Goal: Information Seeking & Learning: Understand process/instructions

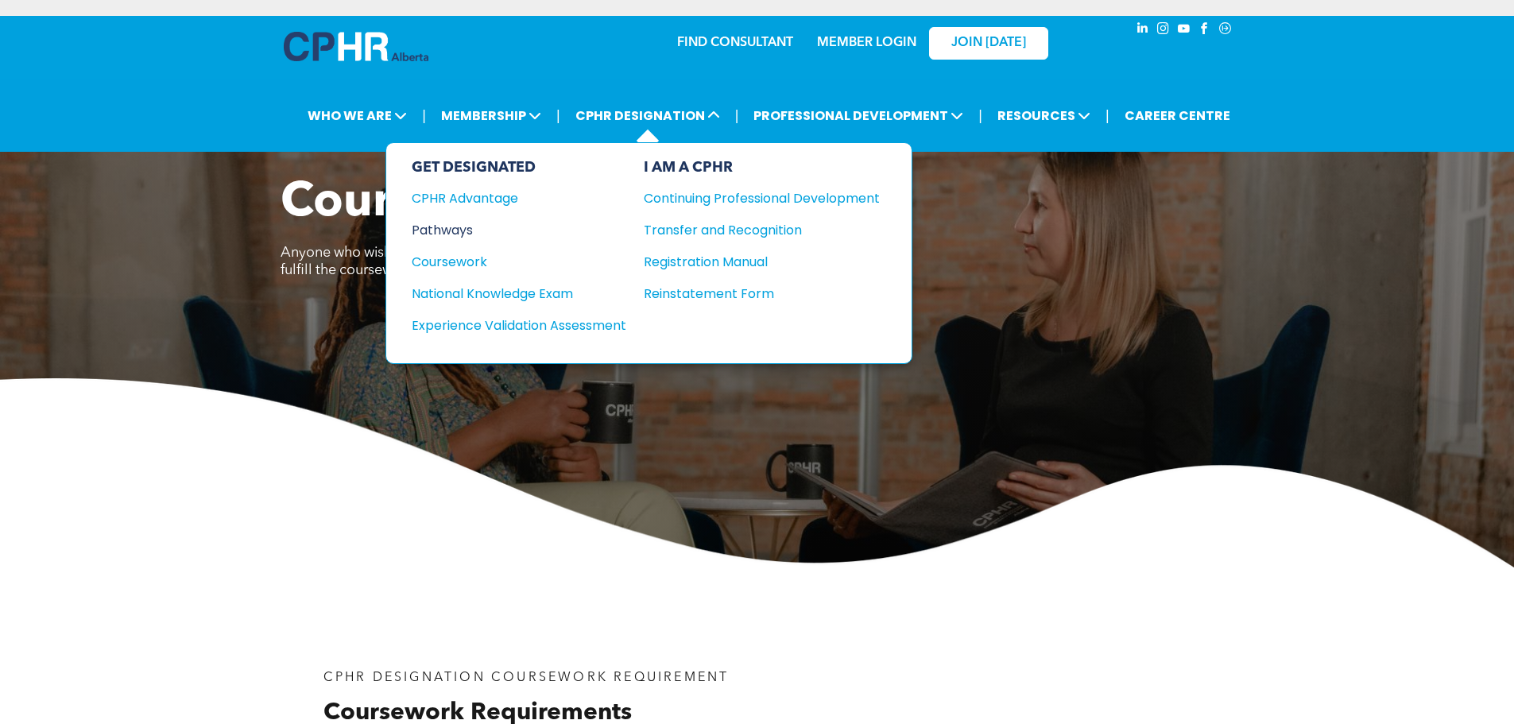
click at [467, 227] on div "Pathways" at bounding box center [508, 230] width 193 height 20
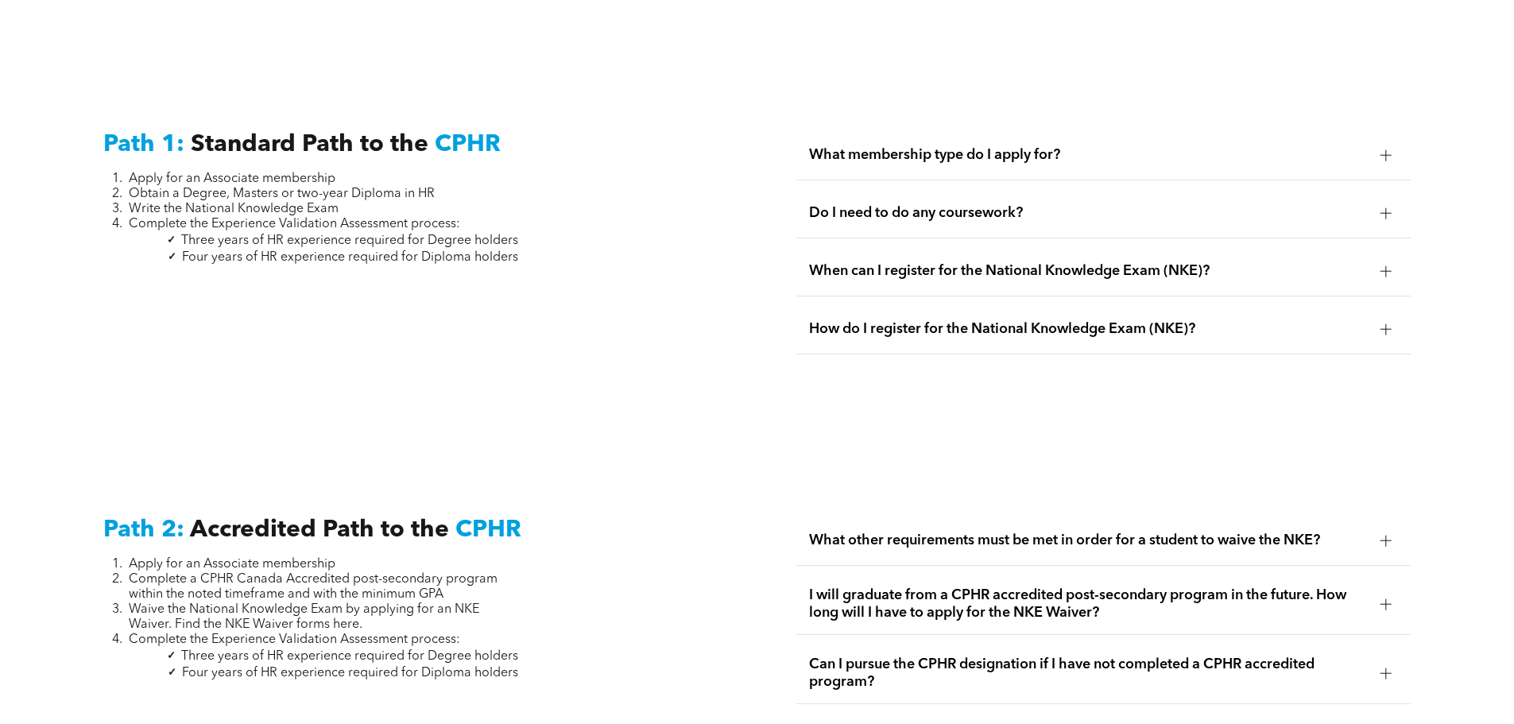
scroll to position [2145, 0]
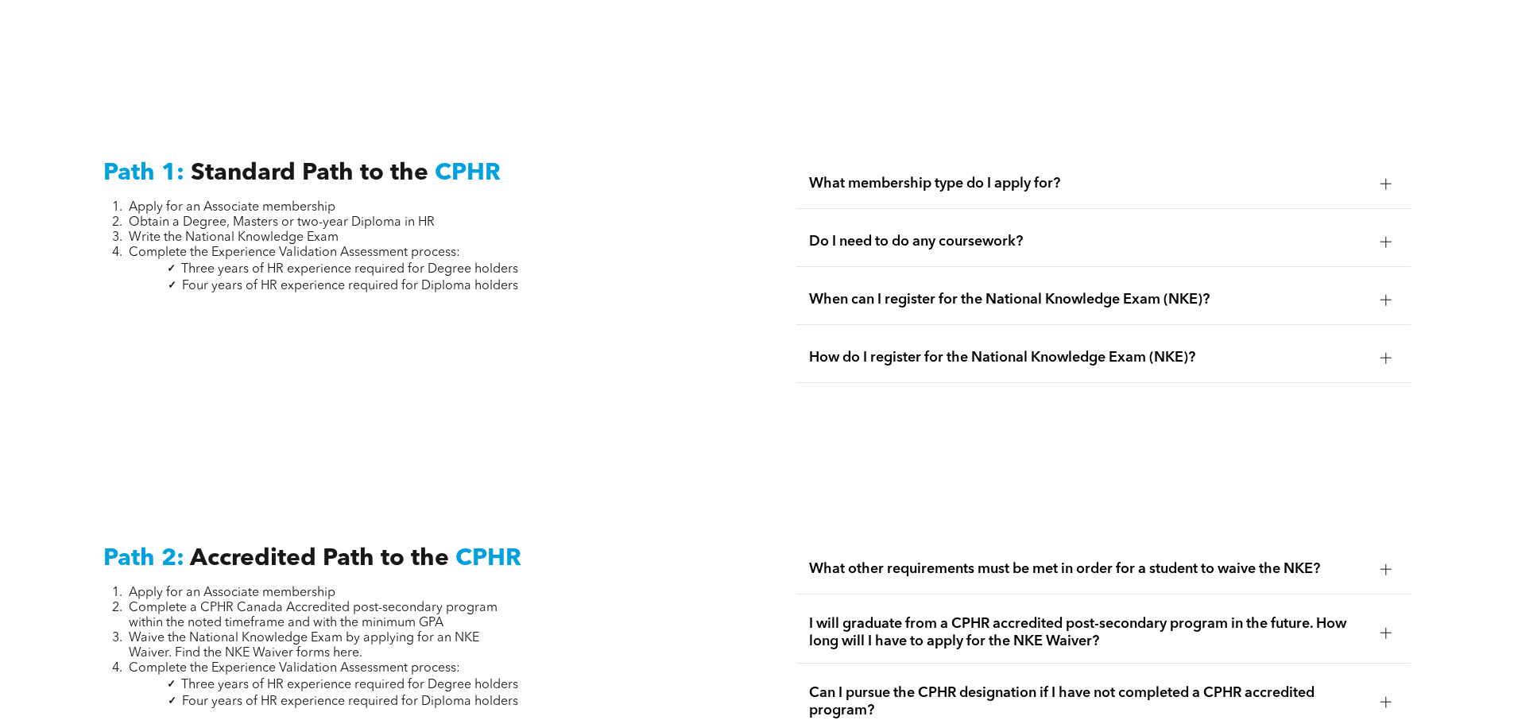
click at [1064, 349] on span "How do I register for the National Knowledge Exam (NKE)?" at bounding box center [1088, 357] width 559 height 17
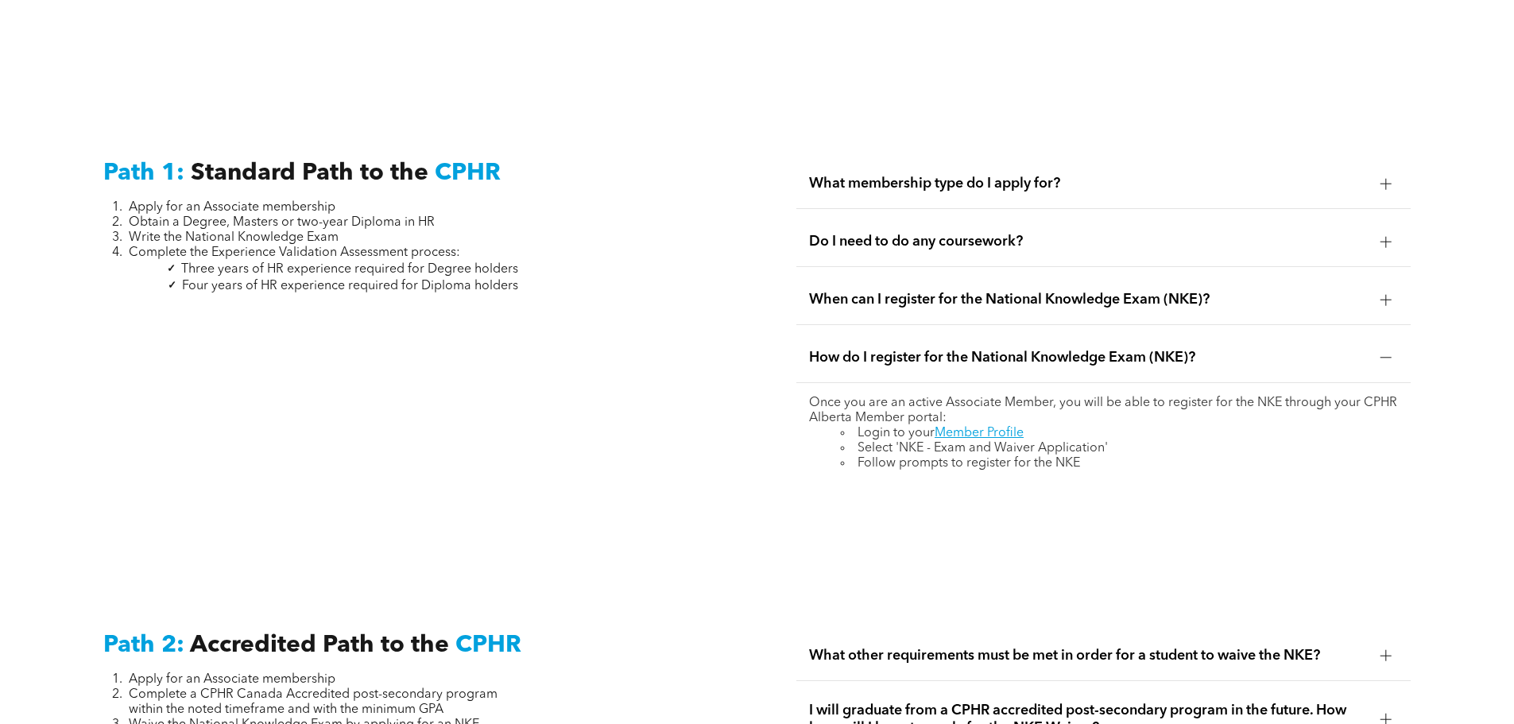
click at [1064, 349] on span "How do I register for the National Knowledge Exam (NKE)?" at bounding box center [1088, 357] width 559 height 17
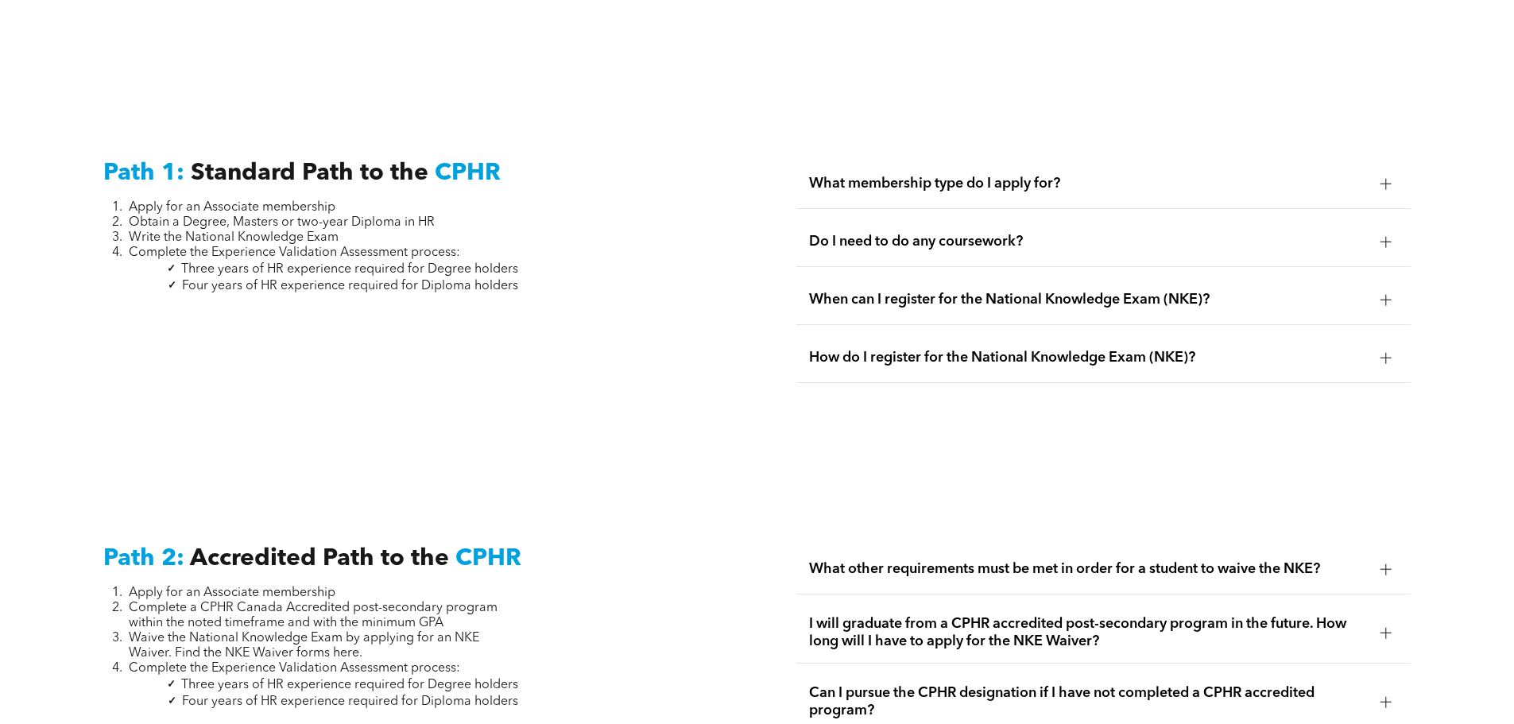
click at [1031, 275] on div "When can I register for the National Knowledge Exam (NKE)?" at bounding box center [1103, 300] width 614 height 50
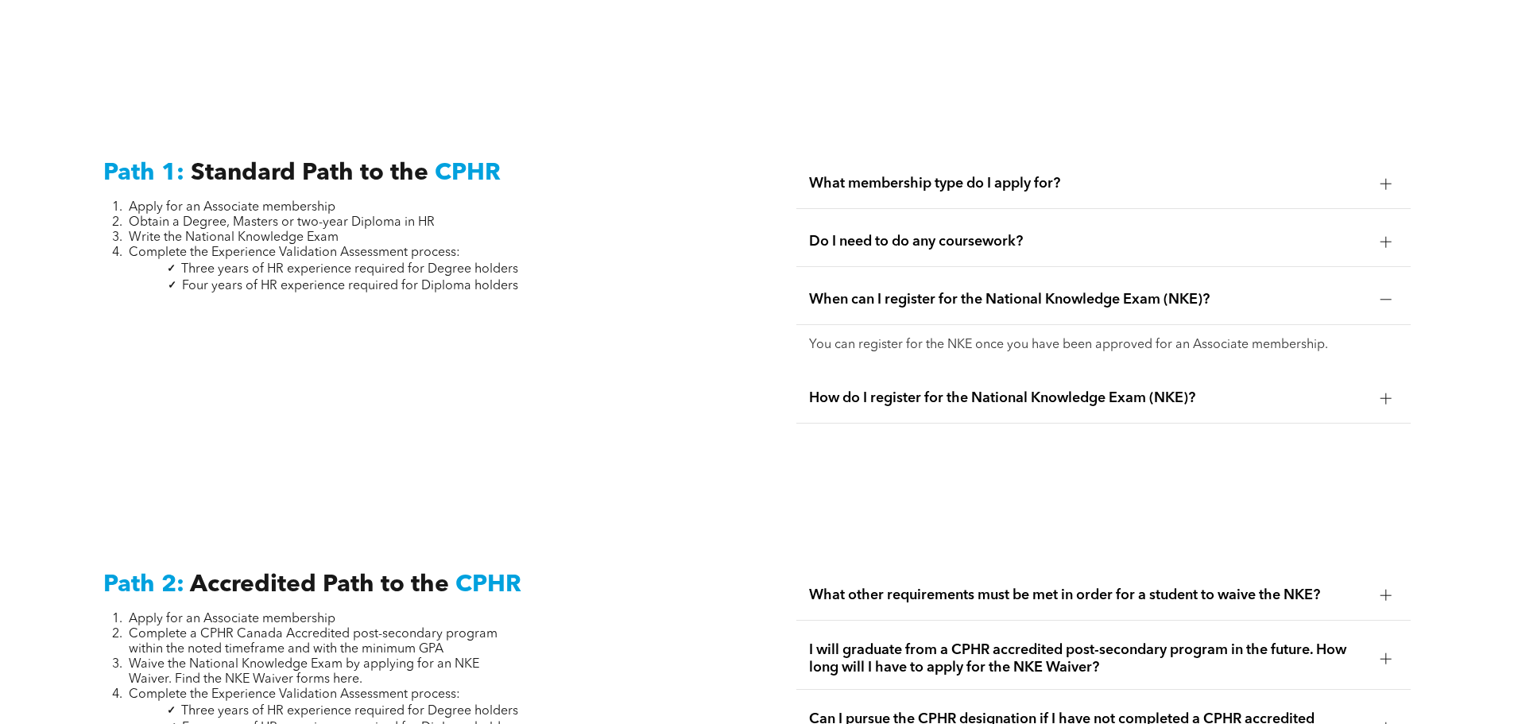
click at [1031, 275] on div "When can I register for the National Knowledge Exam (NKE)?" at bounding box center [1103, 300] width 614 height 50
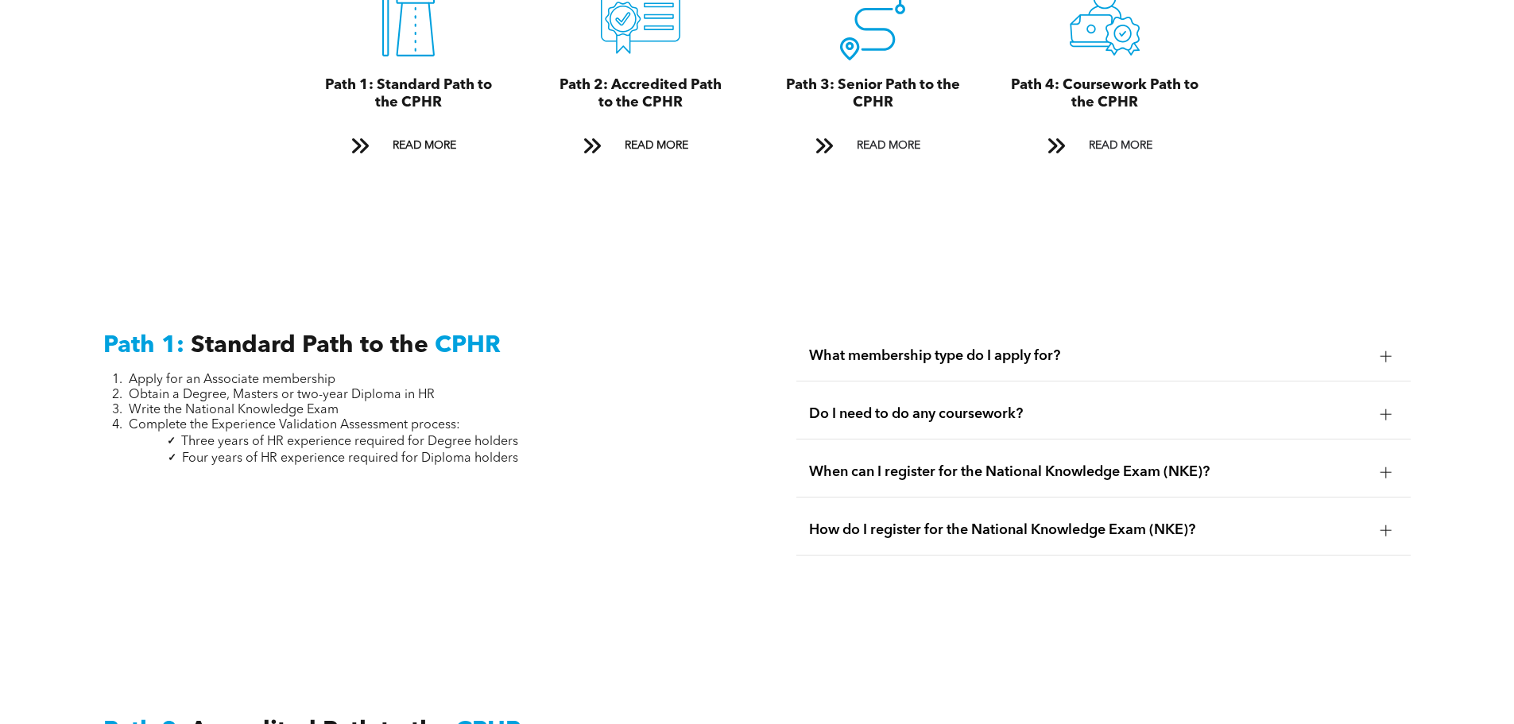
scroll to position [1975, 0]
click at [1073, 346] on span "What membership type do I apply for?" at bounding box center [1088, 354] width 559 height 17
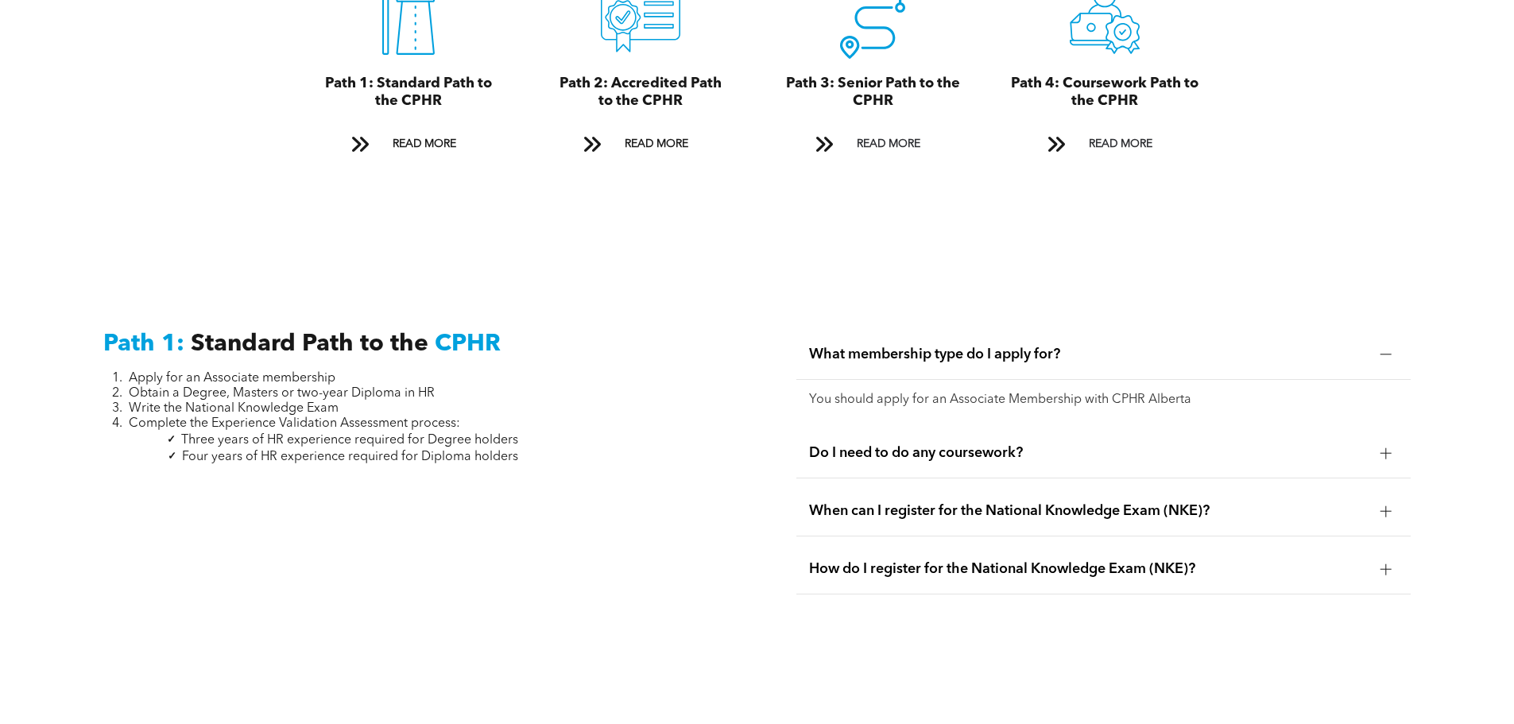
click at [1073, 346] on span "What membership type do I apply for?" at bounding box center [1088, 354] width 559 height 17
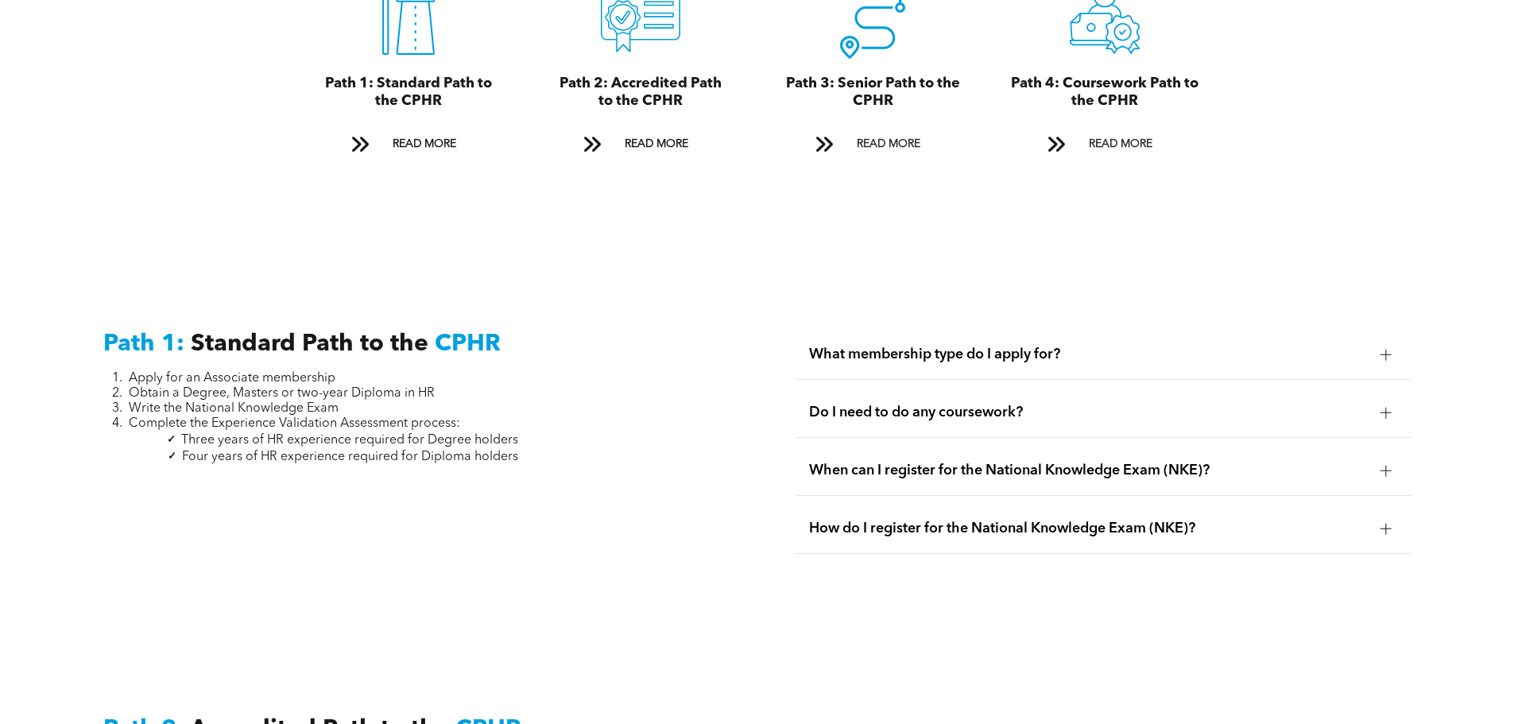
click at [1070, 388] on div "Do I need to do any coursework?" at bounding box center [1103, 413] width 614 height 50
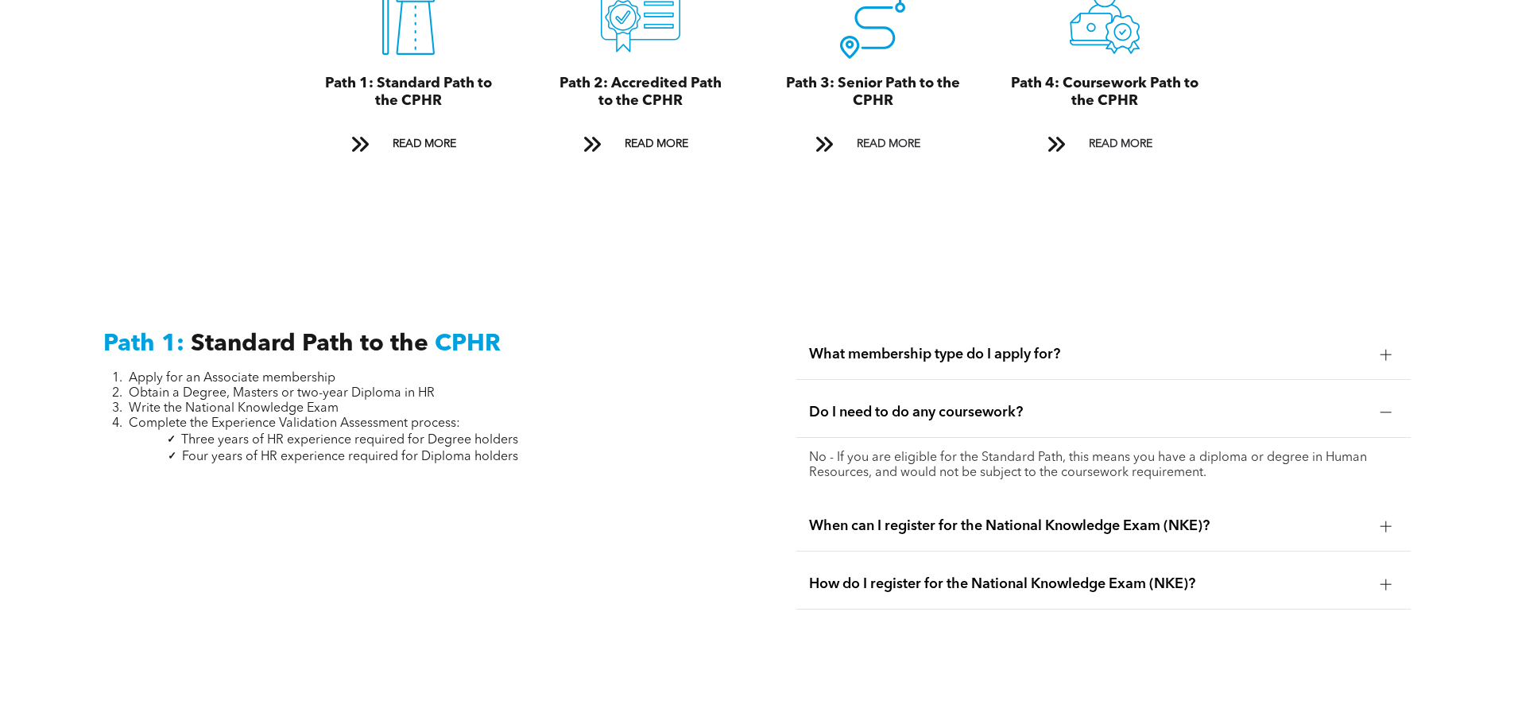
click at [1070, 404] on span "Do I need to do any coursework?" at bounding box center [1088, 412] width 559 height 17
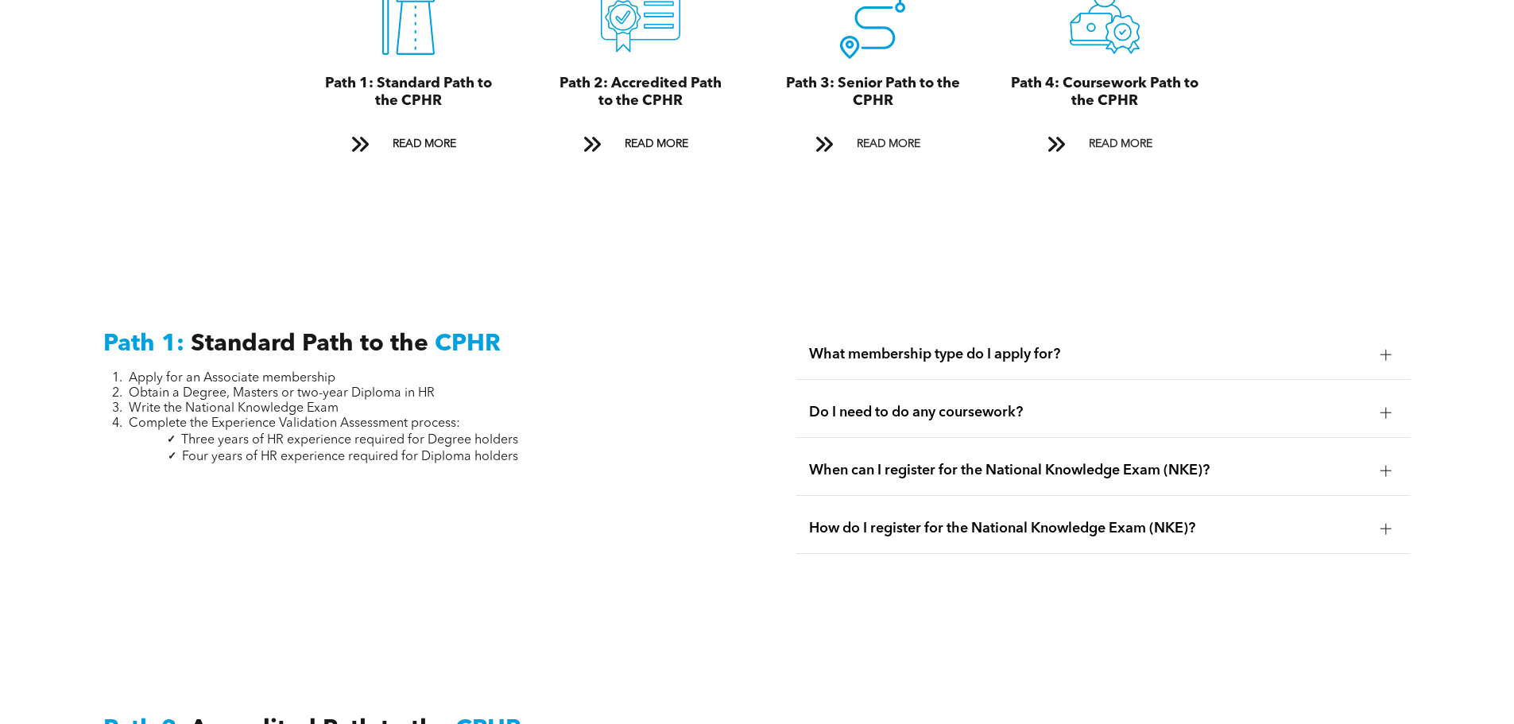
click at [1187, 446] on div "When can I register for the National Knowledge Exam (NKE)?" at bounding box center [1103, 471] width 614 height 50
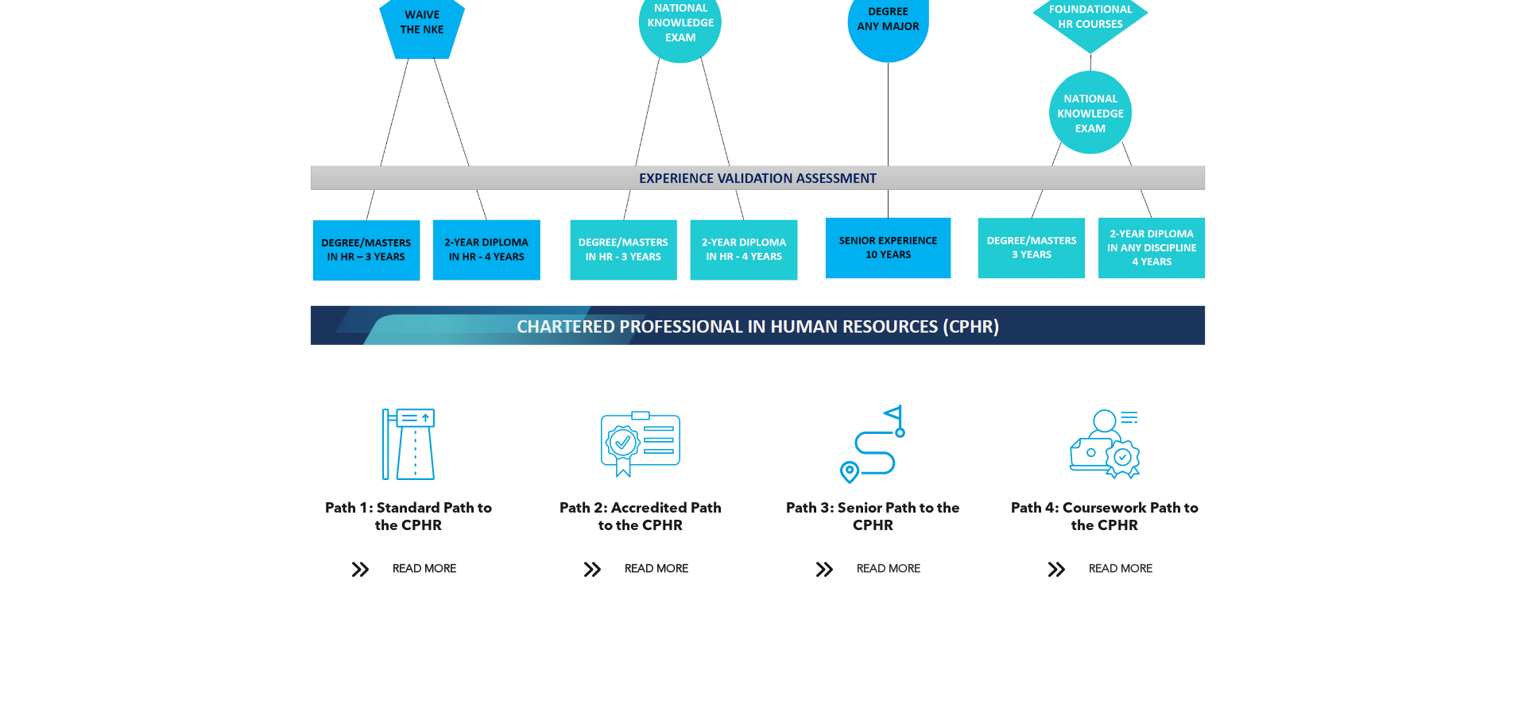
scroll to position [1577, 0]
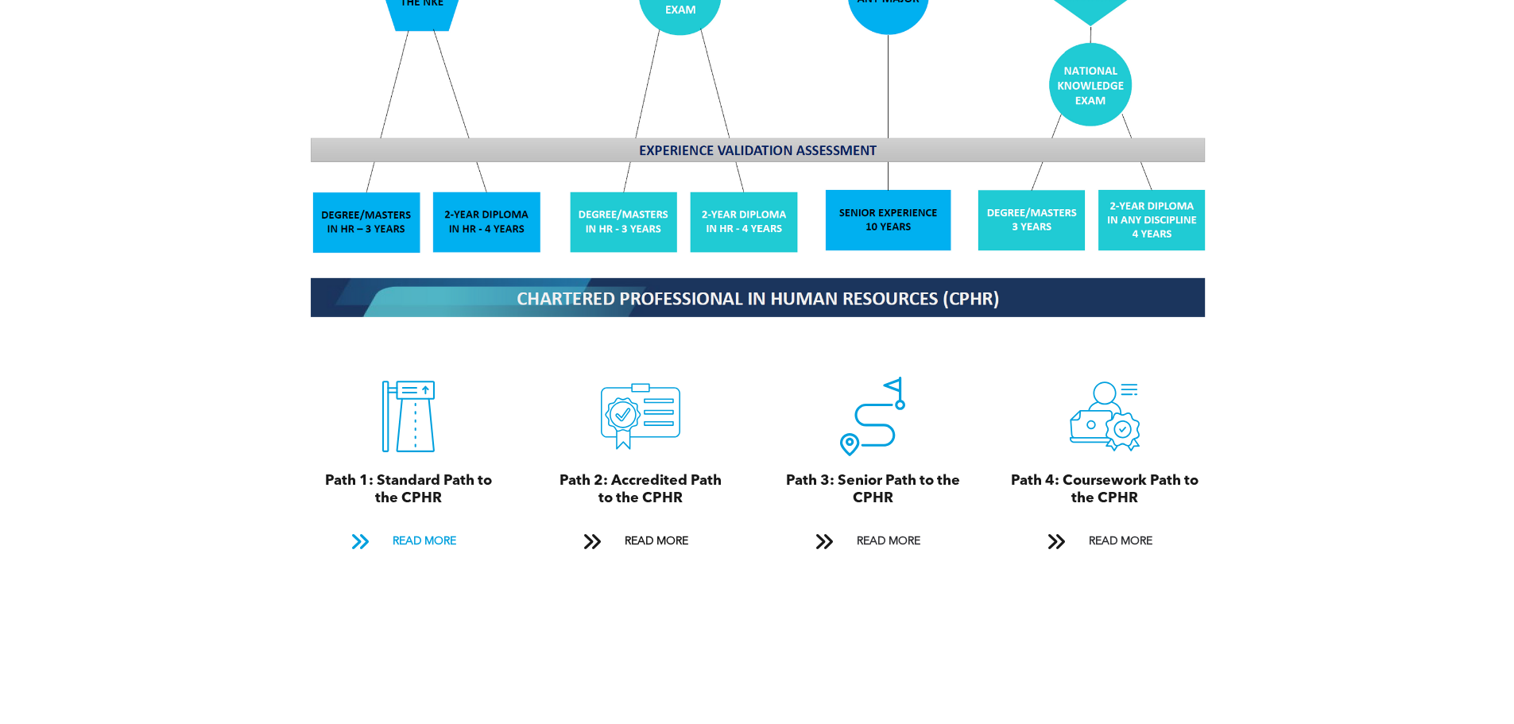
click at [431, 527] on span "READ MORE" at bounding box center [424, 541] width 75 height 29
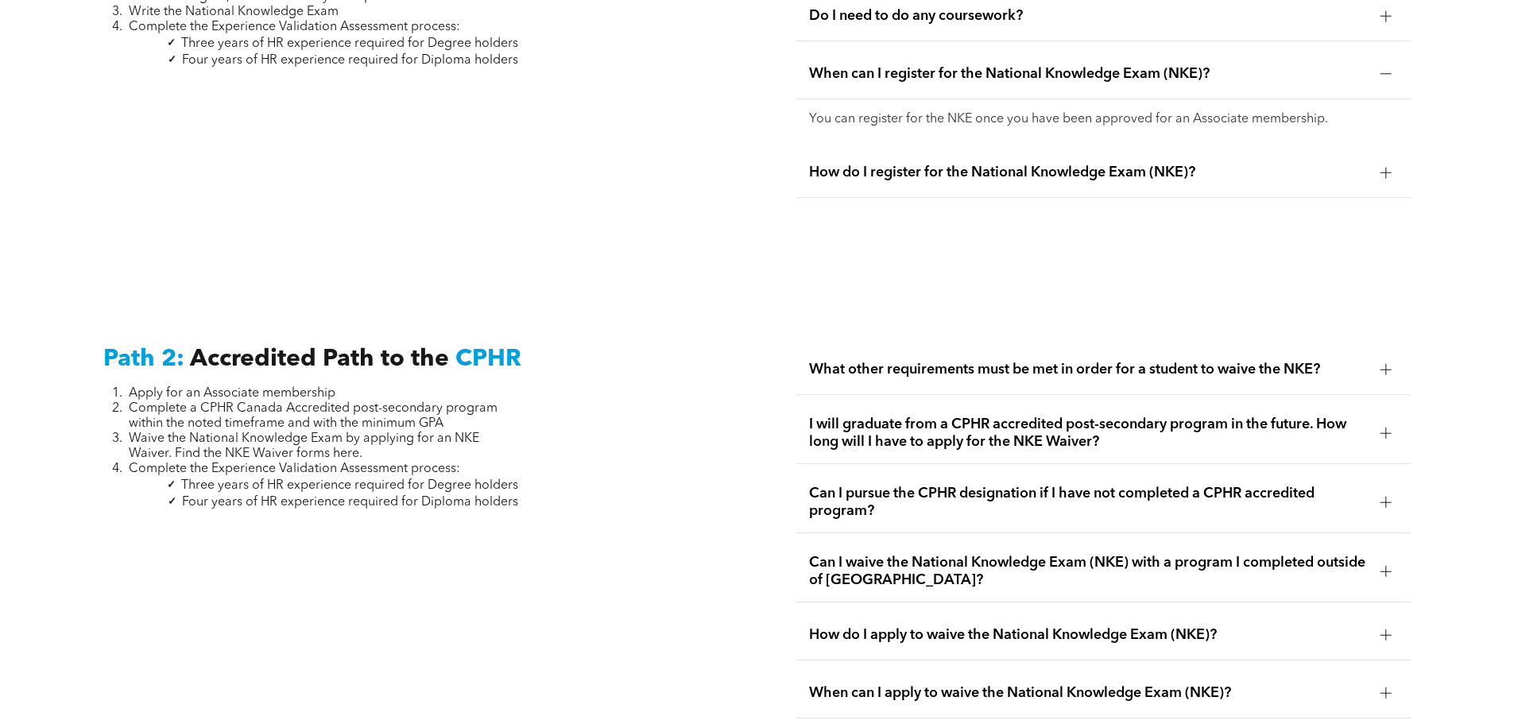
scroll to position [2450, 0]
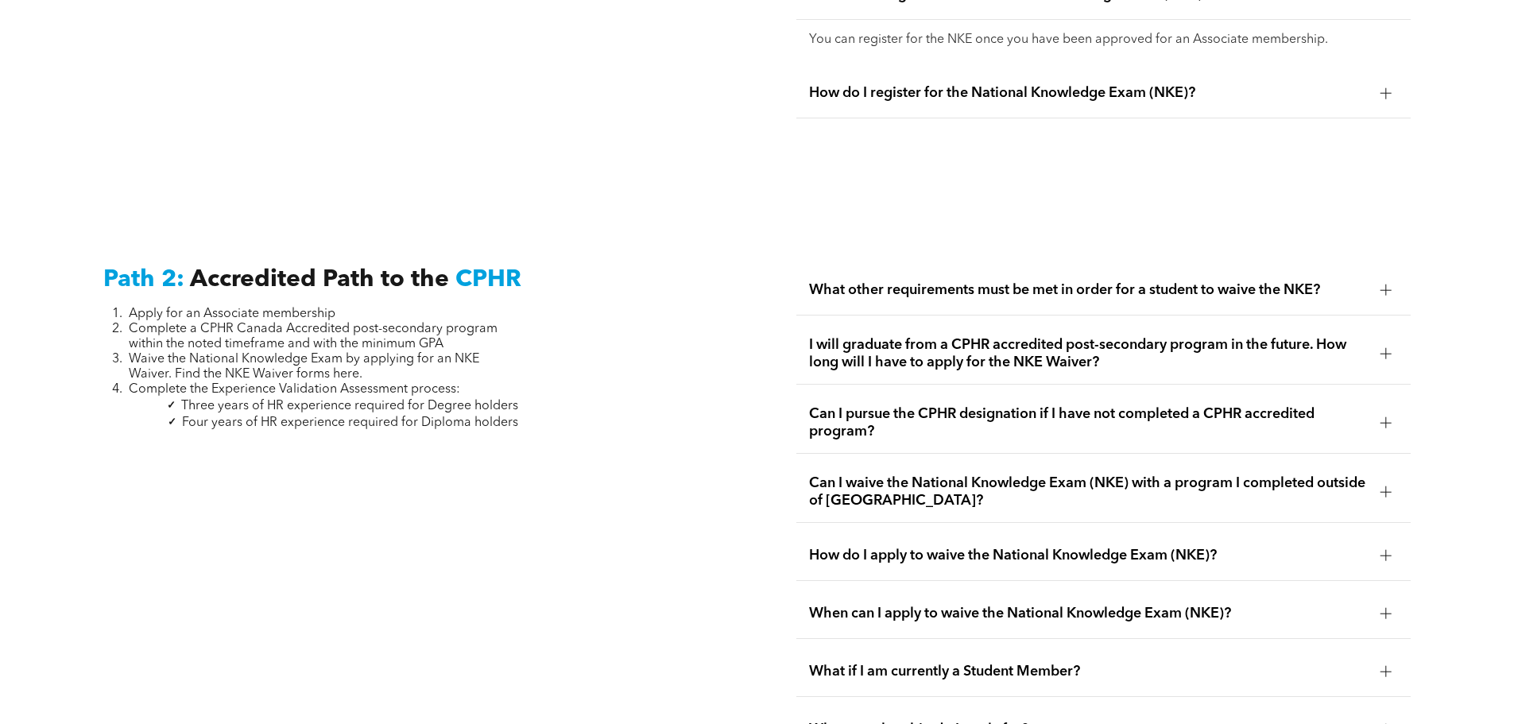
click at [1037, 418] on div "Can I pursue the CPHR designation if I have not completed a CPHR accredited pro…" at bounding box center [1103, 423] width 614 height 61
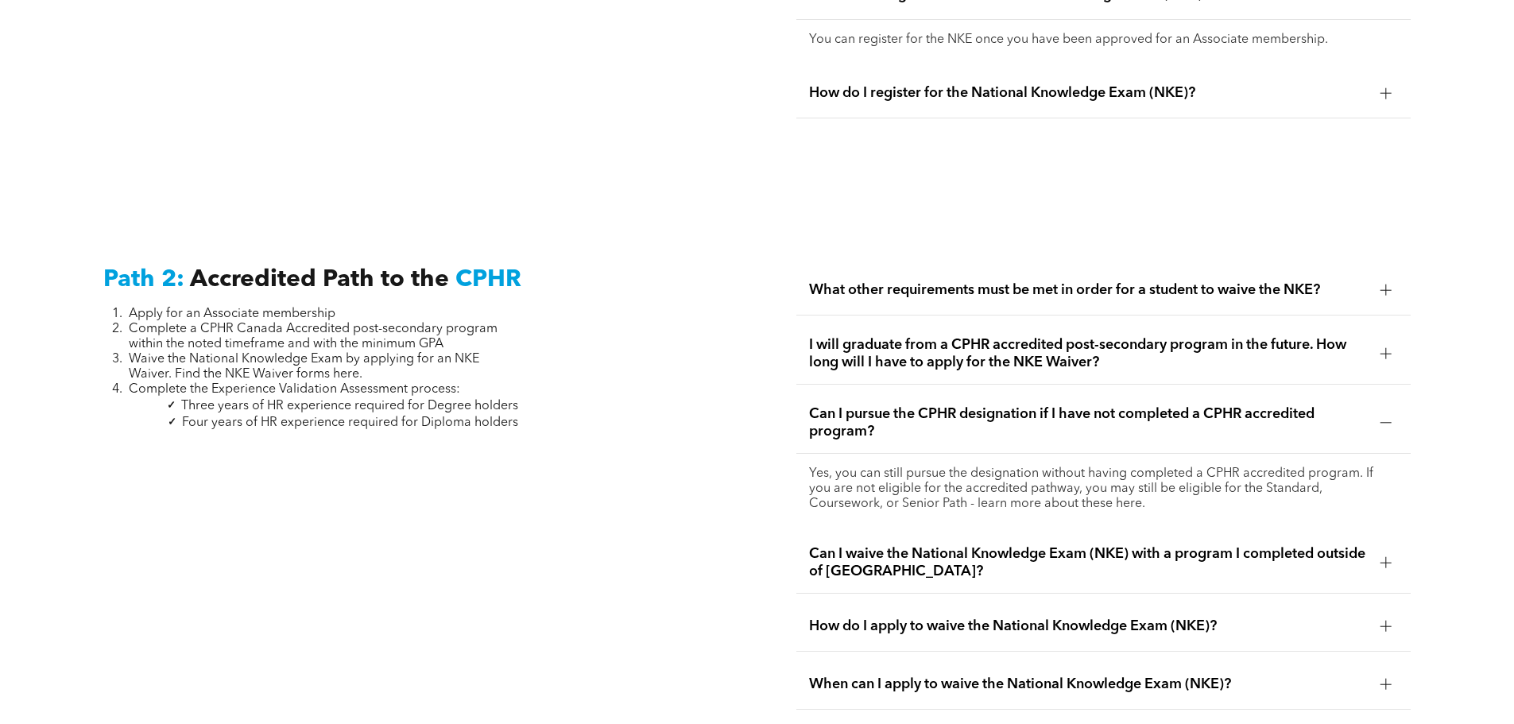
click at [1037, 418] on div "Can I pursue the CPHR designation if I have not completed a CPHR accredited pro…" at bounding box center [1103, 423] width 614 height 61
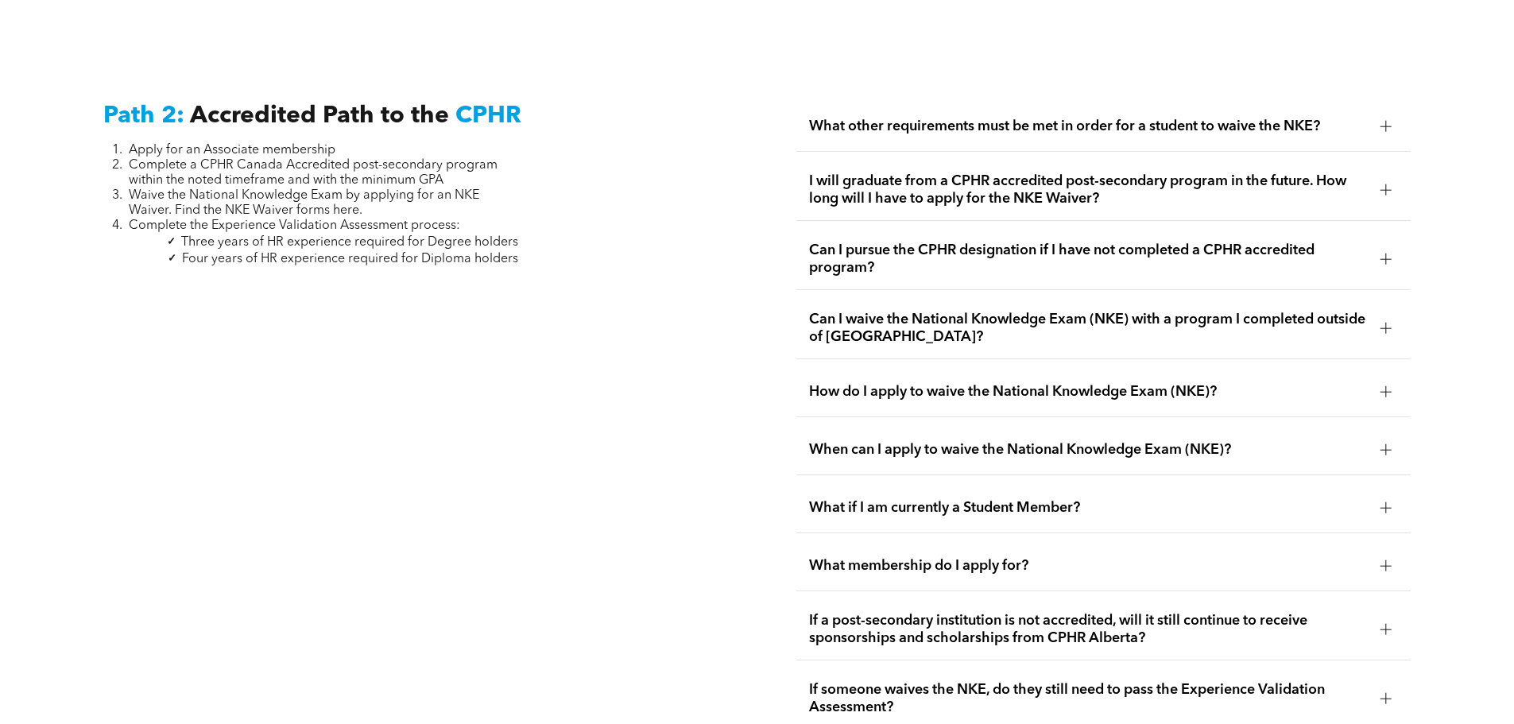
scroll to position [2689, 0]
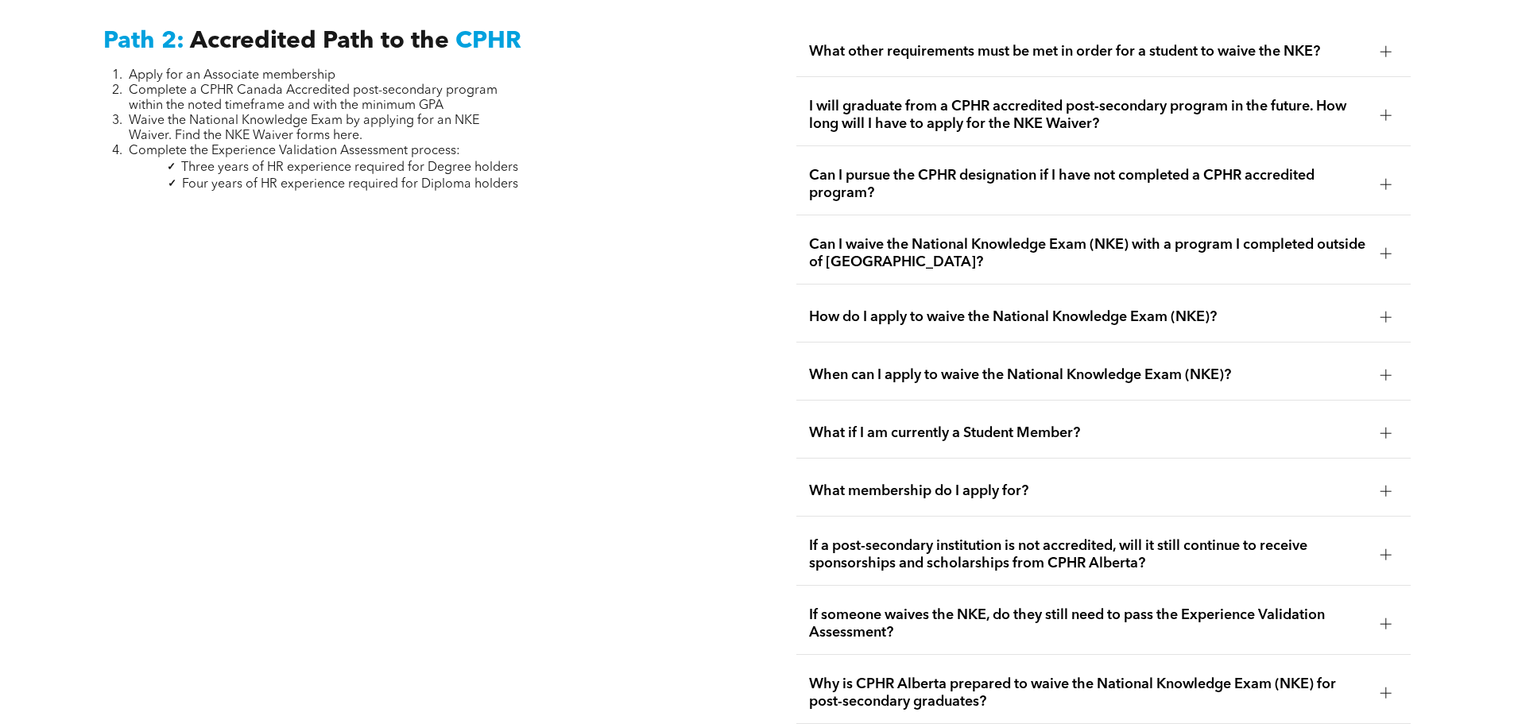
click at [996, 543] on span "If a post-secondary institution is not accredited, will it still continue to re…" at bounding box center [1088, 554] width 559 height 35
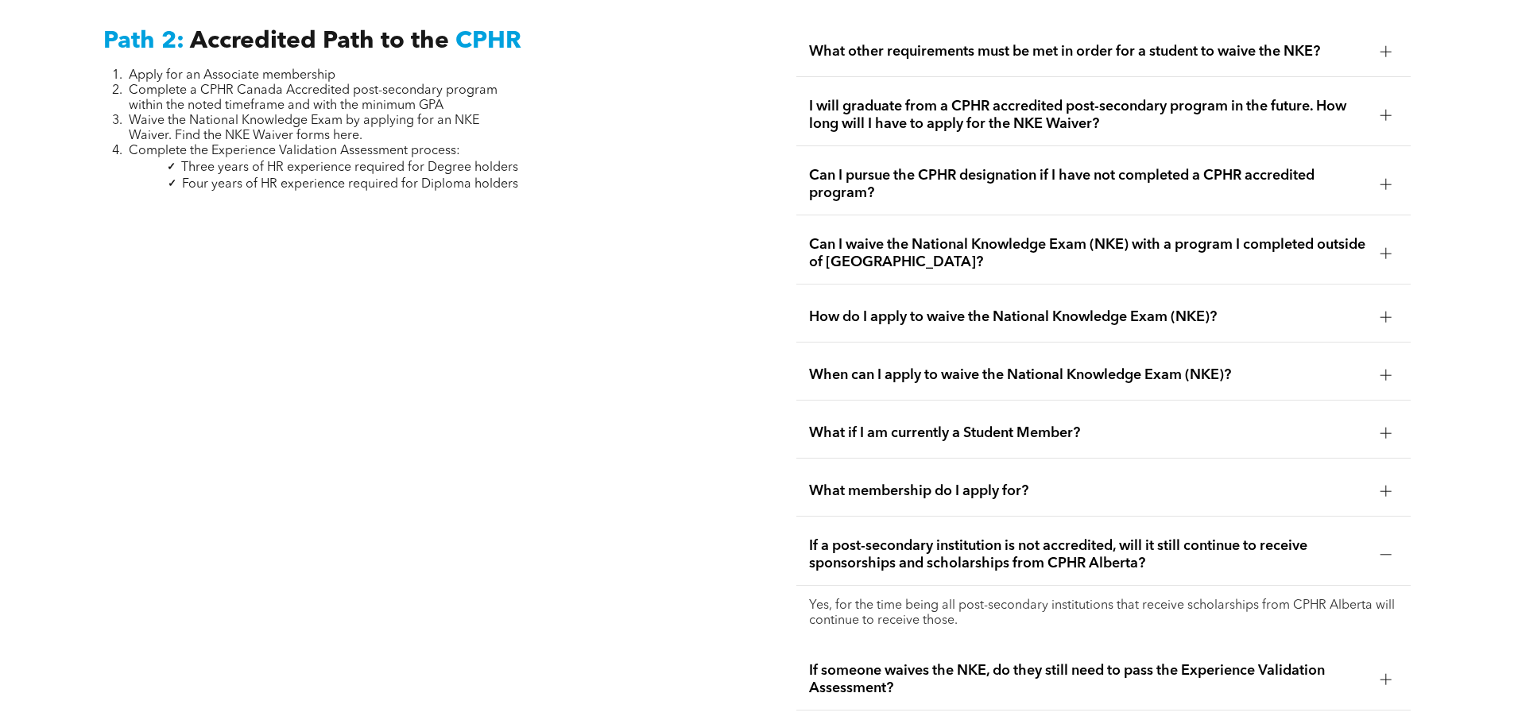
click at [996, 543] on span "If a post-secondary institution is not accredited, will it still continue to re…" at bounding box center [1088, 554] width 559 height 35
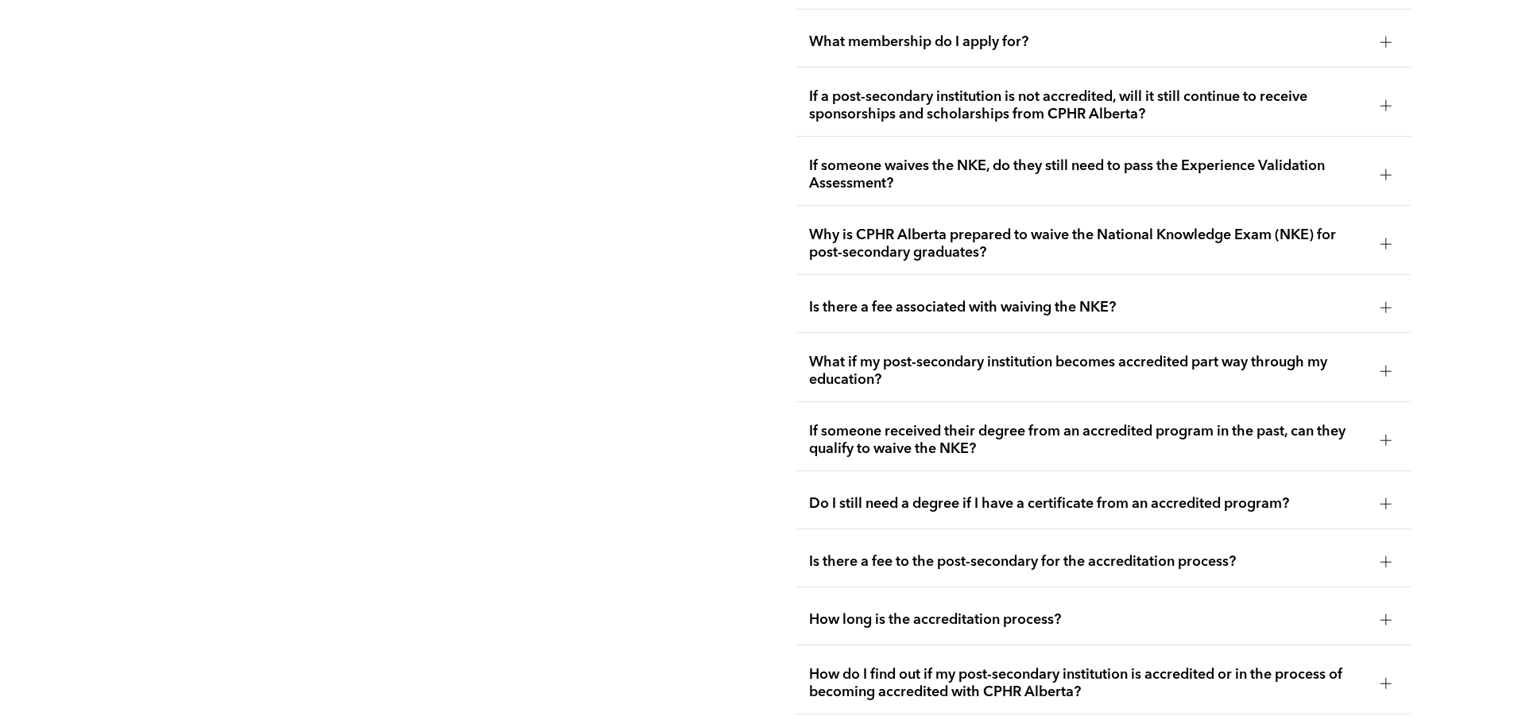
scroll to position [3166, 0]
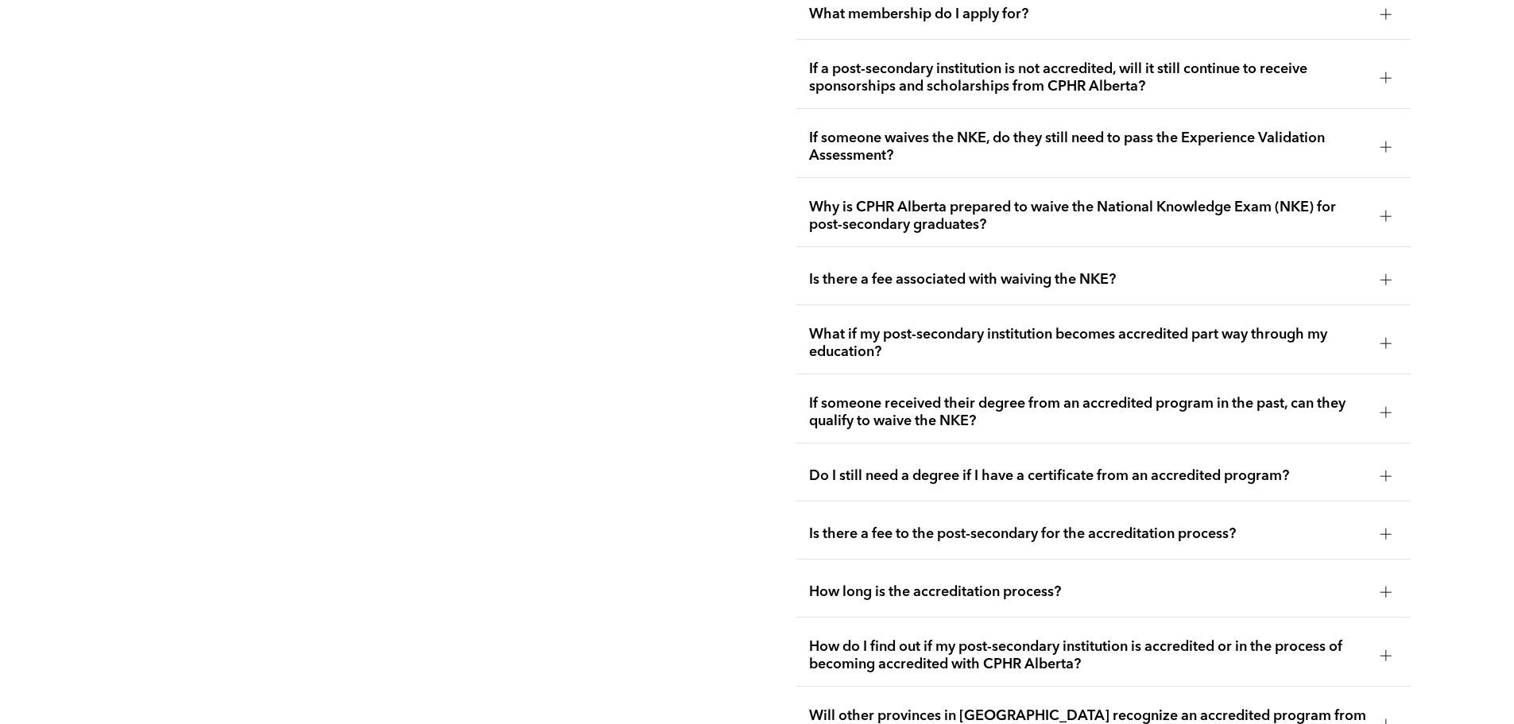
click at [1072, 467] on span "Do I still need a degree if I have a certificate from an accredited program?" at bounding box center [1088, 475] width 559 height 17
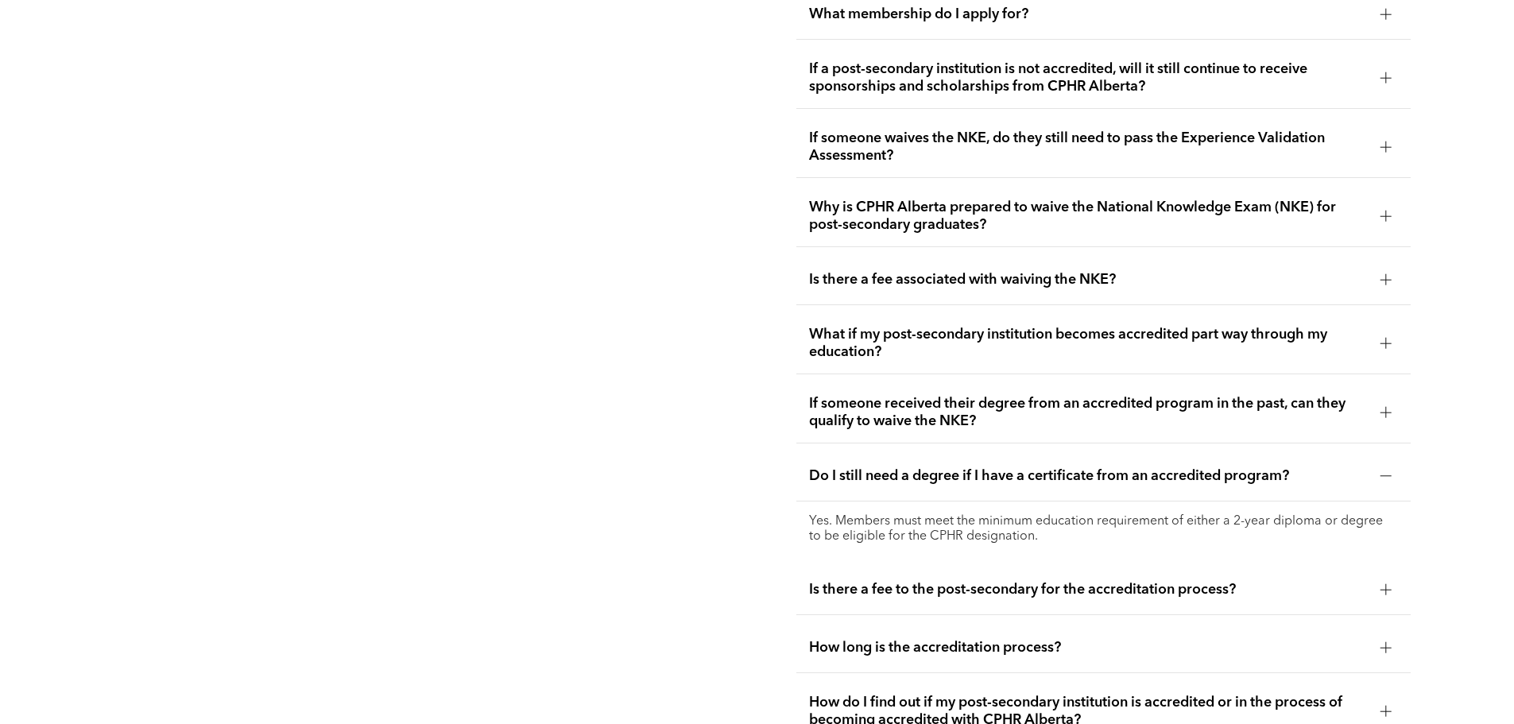
click at [1072, 467] on span "Do I still need a degree if I have a certificate from an accredited program?" at bounding box center [1088, 475] width 559 height 17
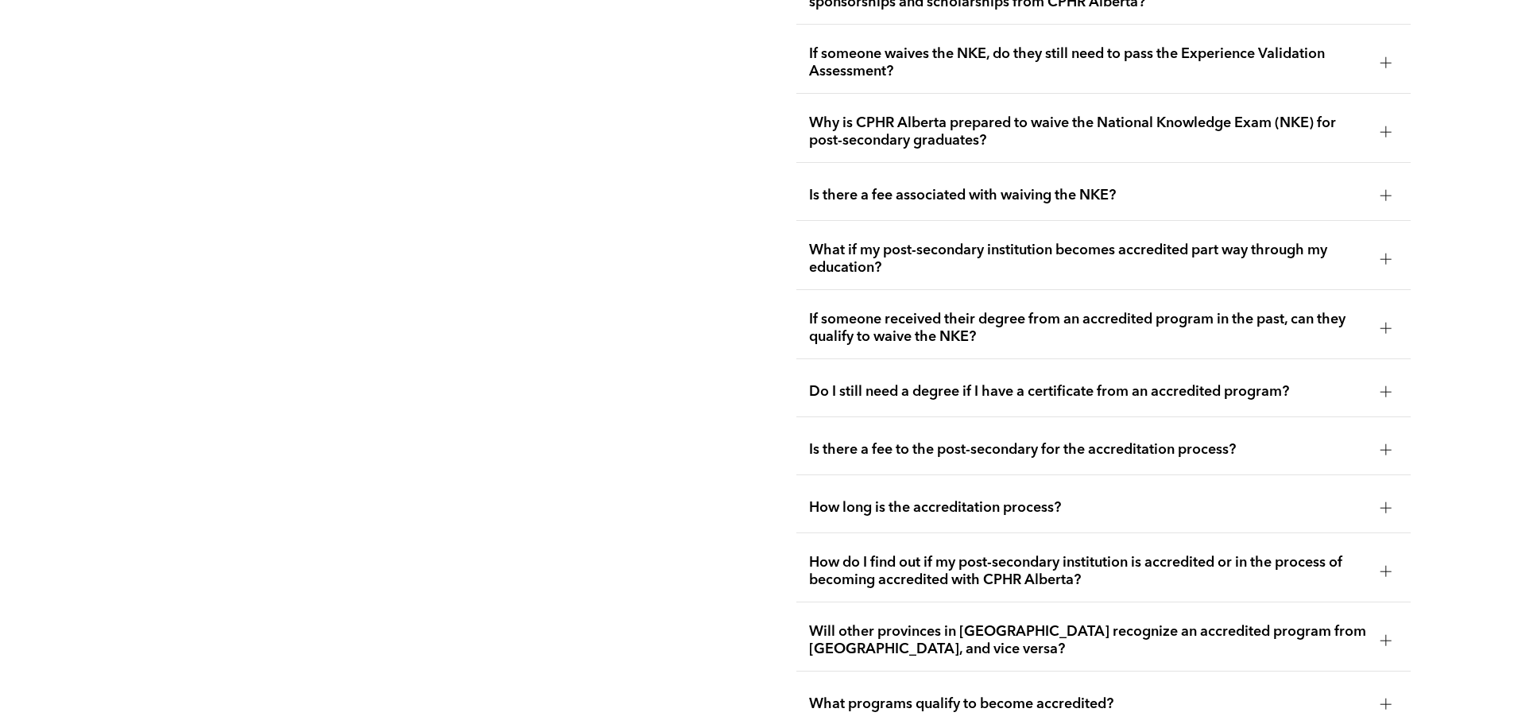
scroll to position [3324, 0]
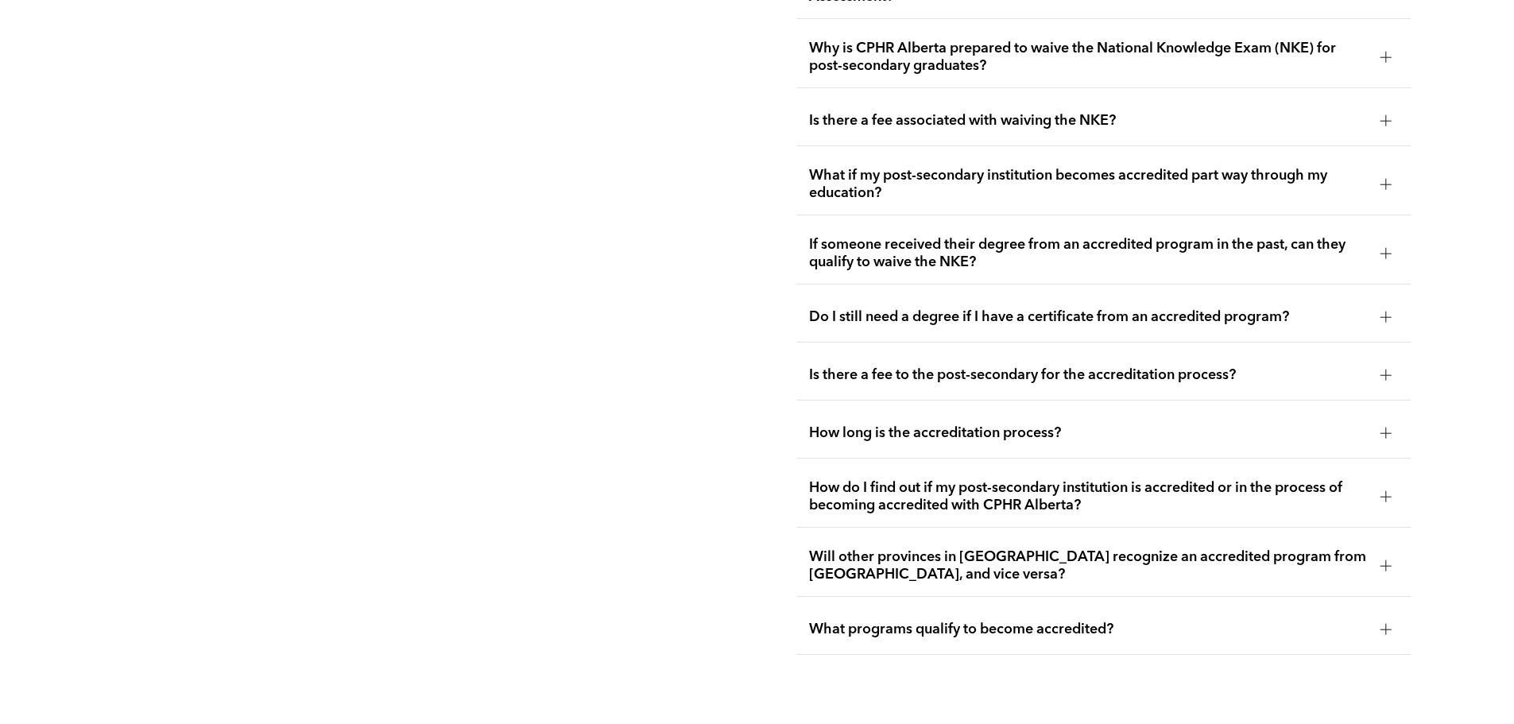
click at [972, 621] on span "What programs qualify to become accredited?" at bounding box center [1088, 629] width 559 height 17
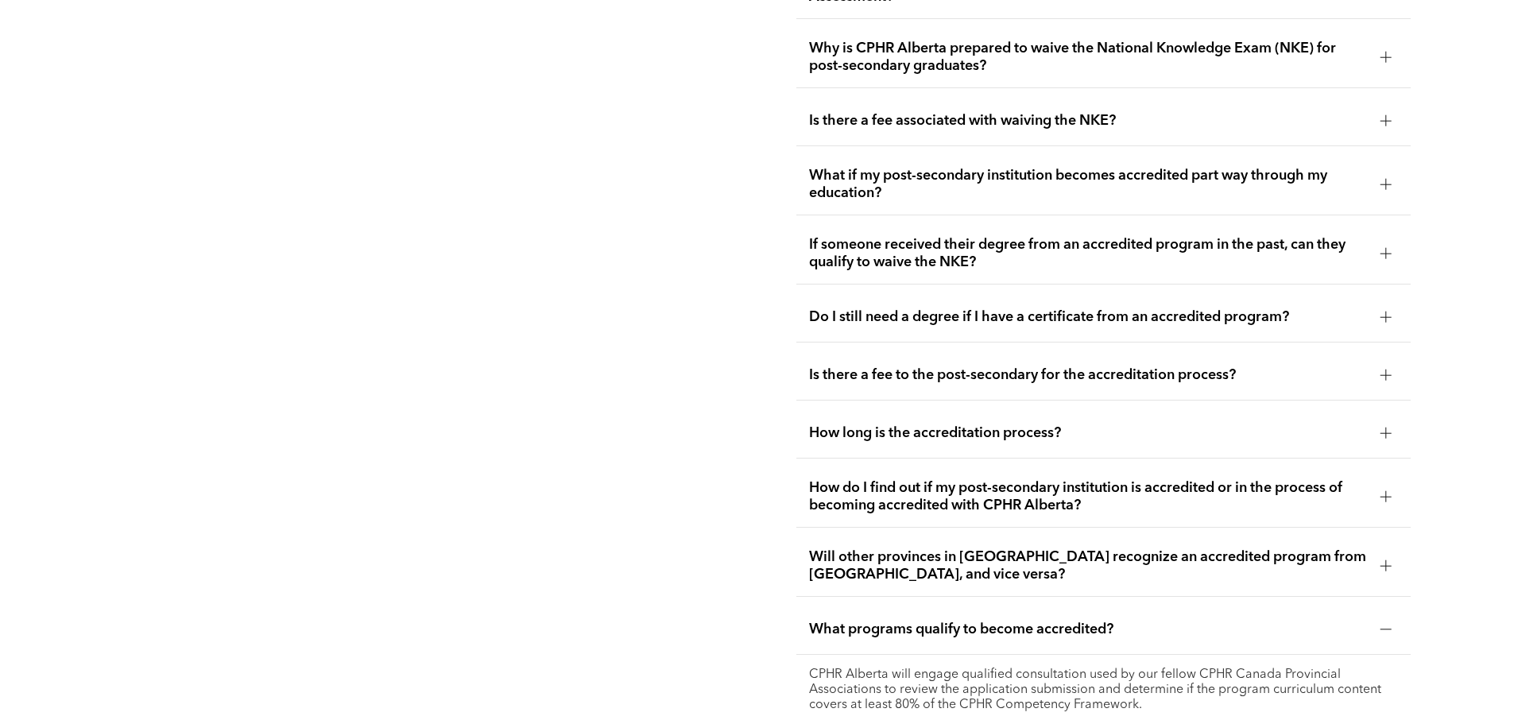
click at [972, 621] on span "What programs qualify to become accredited?" at bounding box center [1088, 629] width 559 height 17
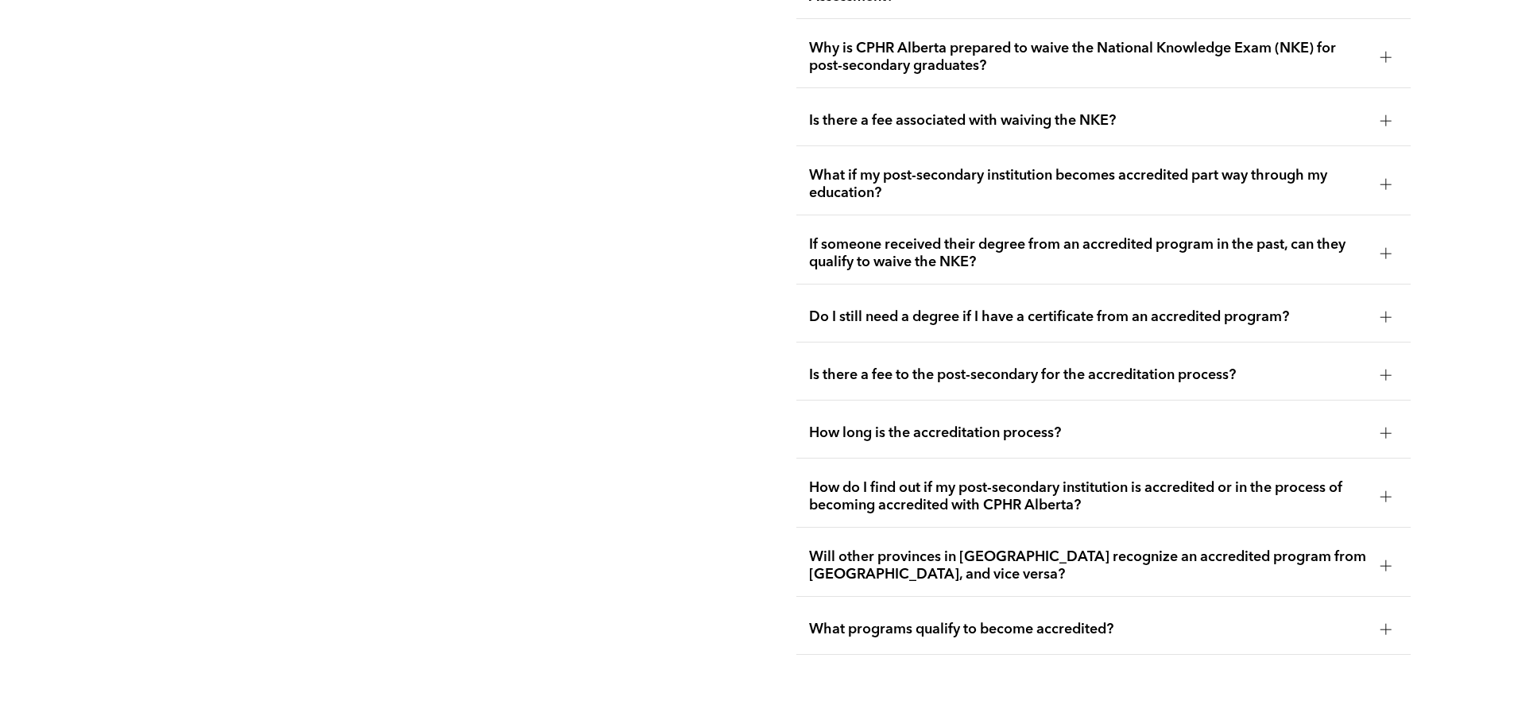
scroll to position [3245, 0]
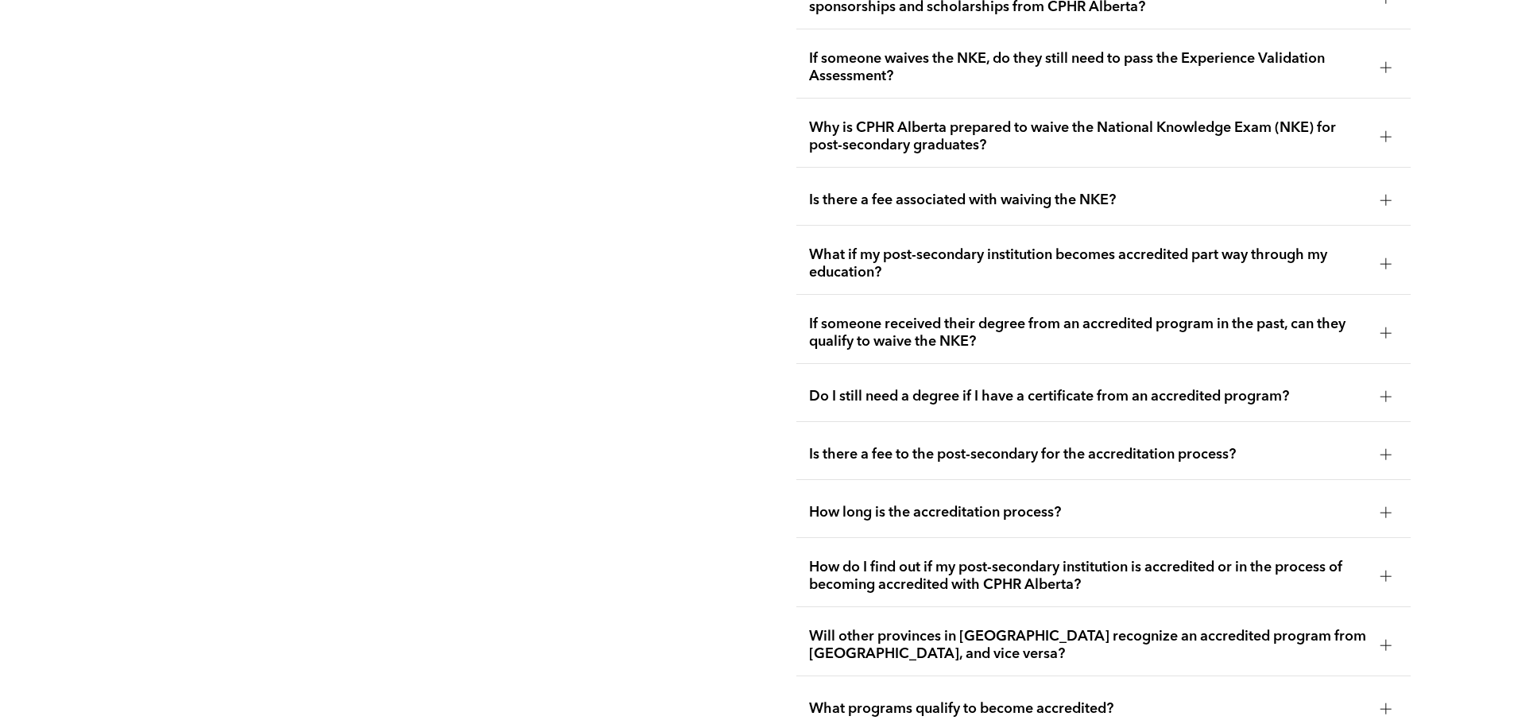
click at [969, 559] on span "How do I find out if my post-secondary institution is accredited or in the proc…" at bounding box center [1088, 576] width 559 height 35
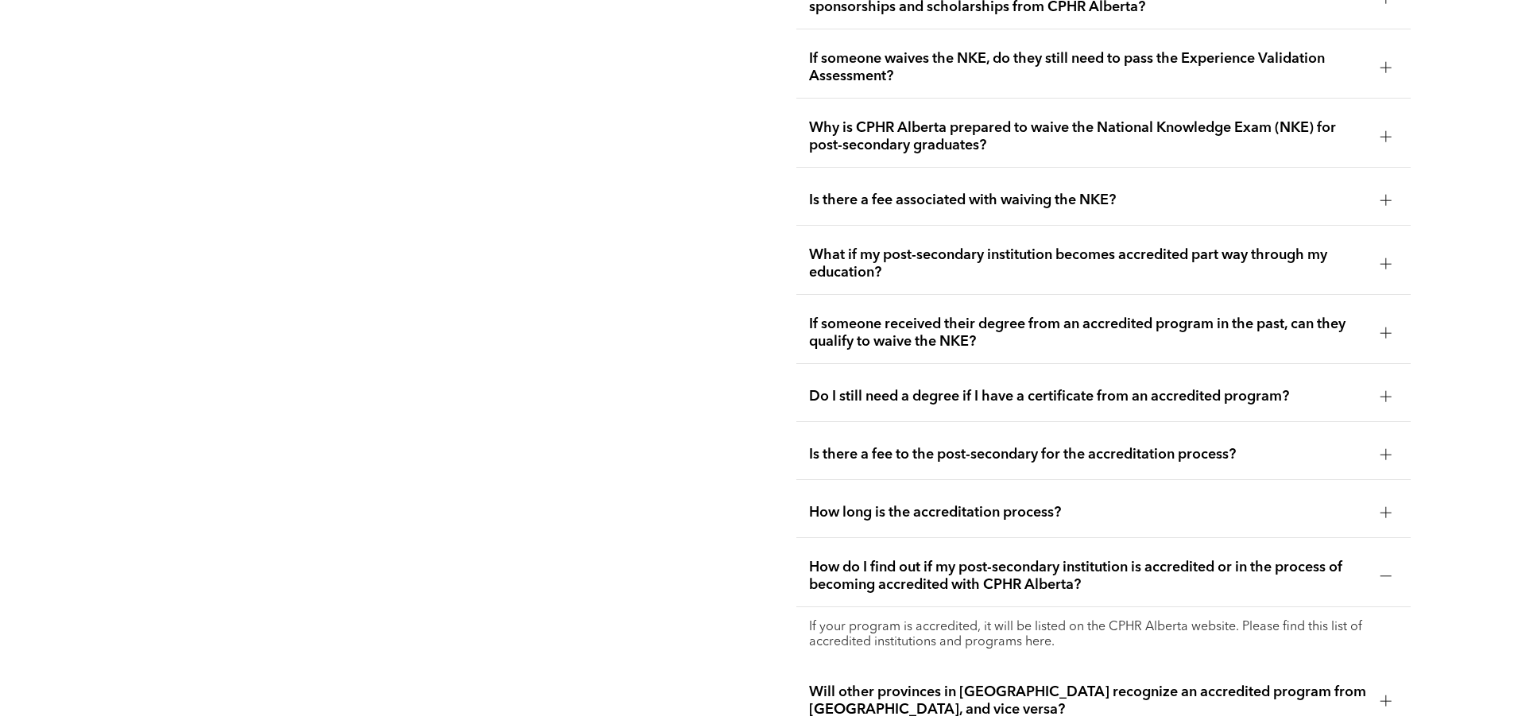
click at [969, 559] on span "How do I find out if my post-secondary institution is accredited or in the proc…" at bounding box center [1088, 576] width 559 height 35
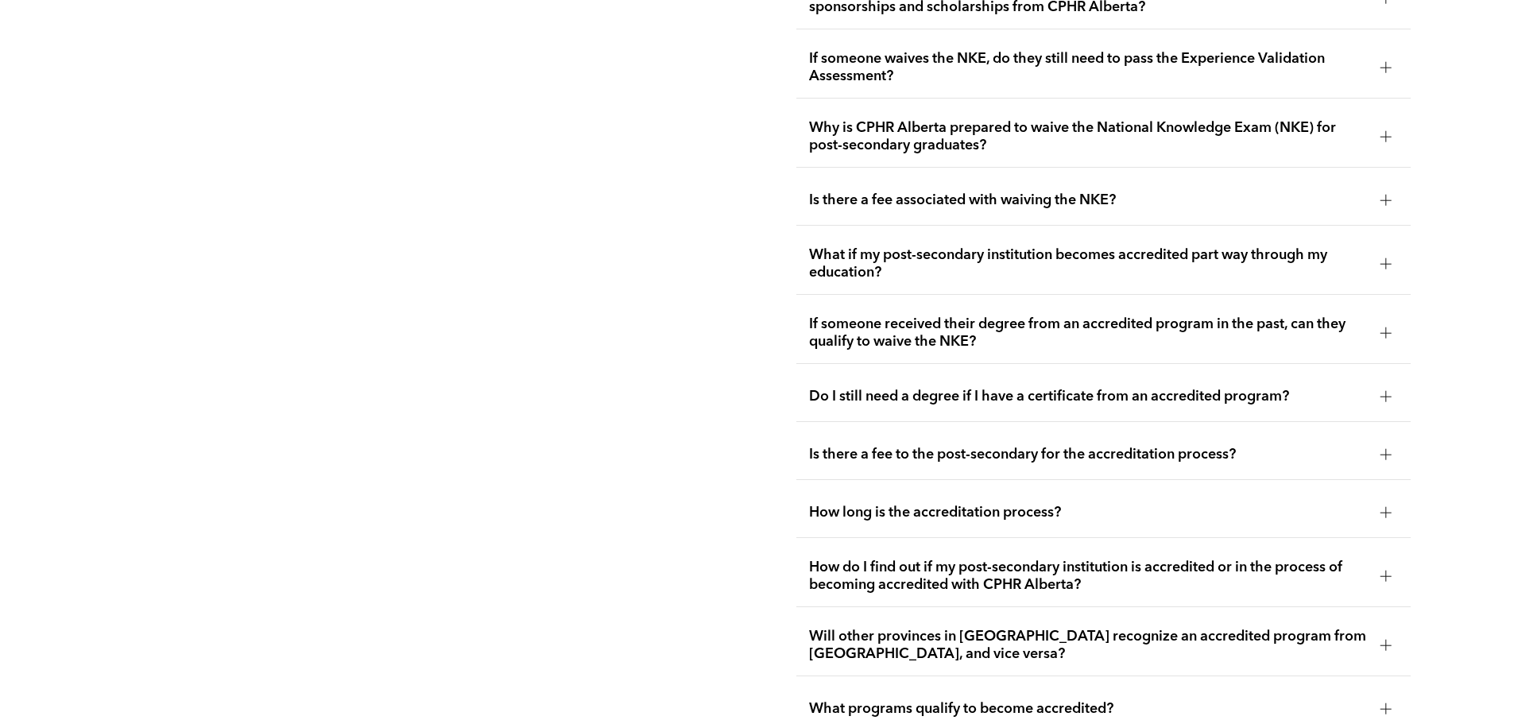
click at [942, 559] on span "How do I find out if my post-secondary institution is accredited or in the proc…" at bounding box center [1088, 576] width 559 height 35
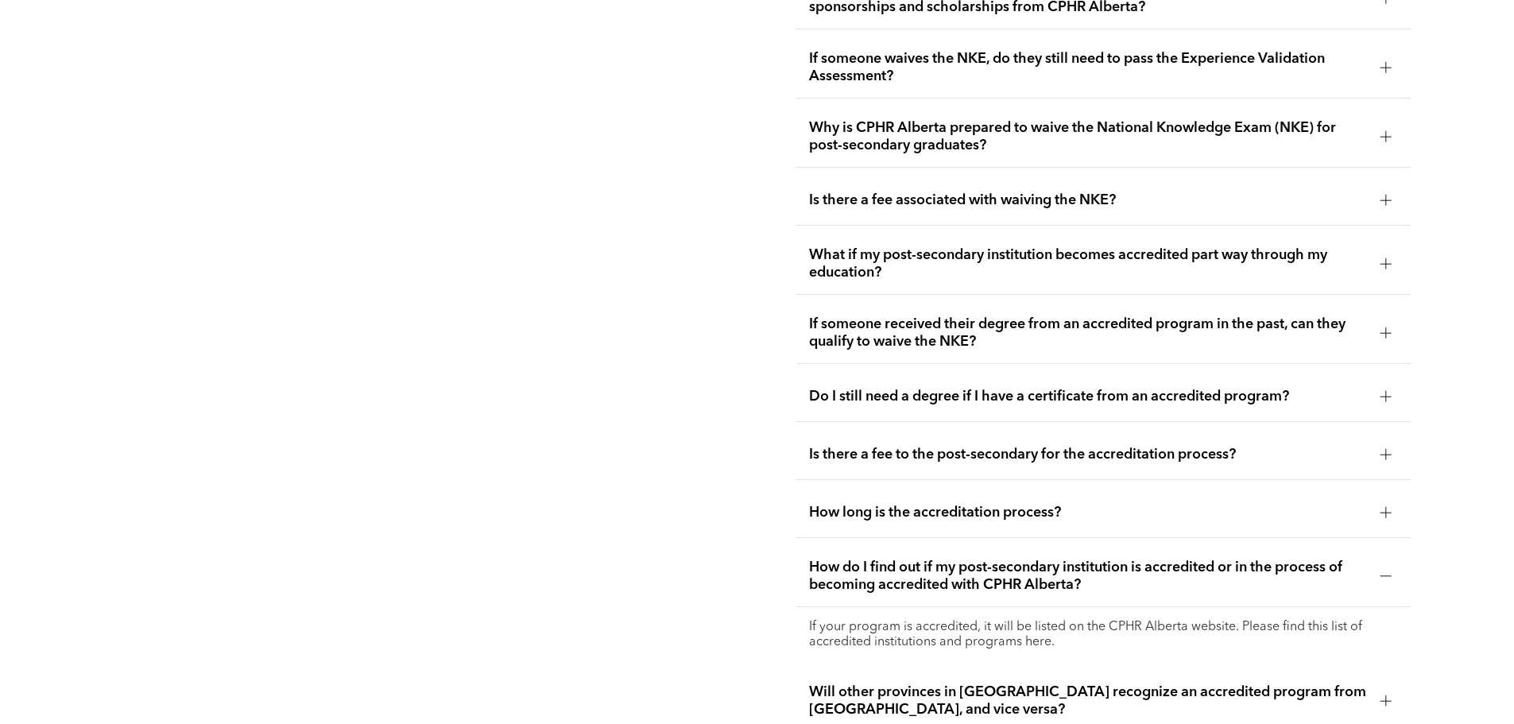
click at [1041, 620] on p "If your program is accredited, it will be listed on the CPHR Alberta website. P…" at bounding box center [1103, 635] width 589 height 30
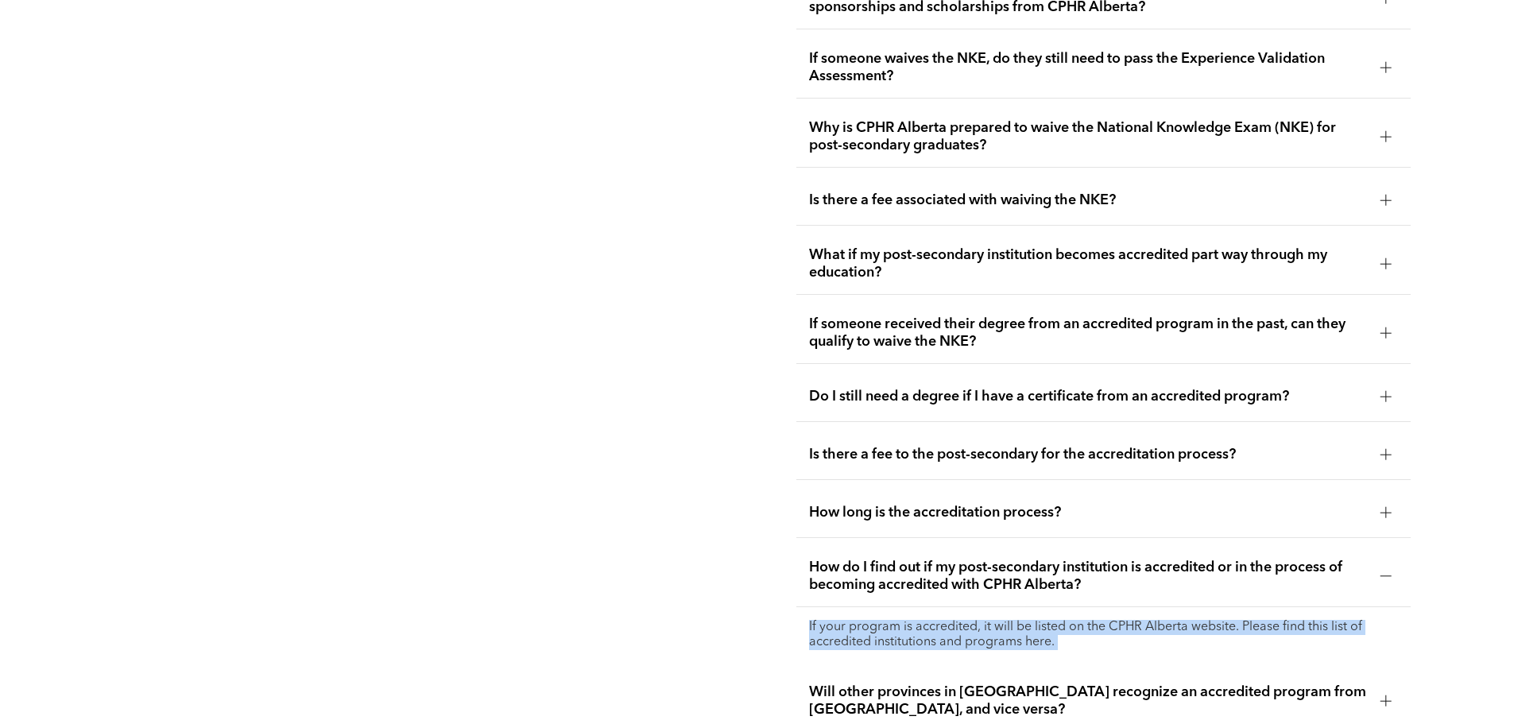
click at [1041, 620] on p "If your program is accredited, it will be listed on the CPHR Alberta website. P…" at bounding box center [1103, 635] width 589 height 30
click at [930, 620] on p "If your program is accredited, it will be listed on the CPHR Alberta website. P…" at bounding box center [1103, 635] width 589 height 30
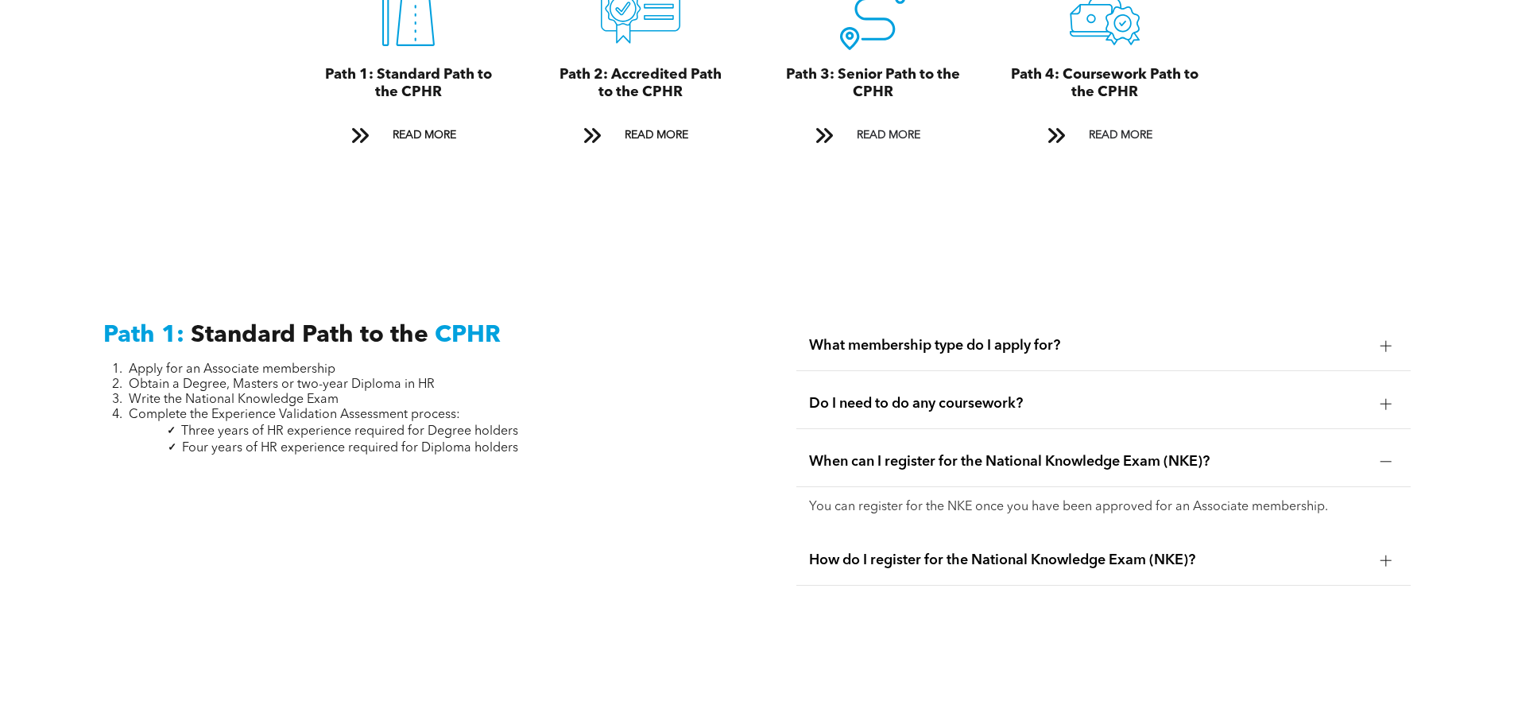
scroll to position [1974, 0]
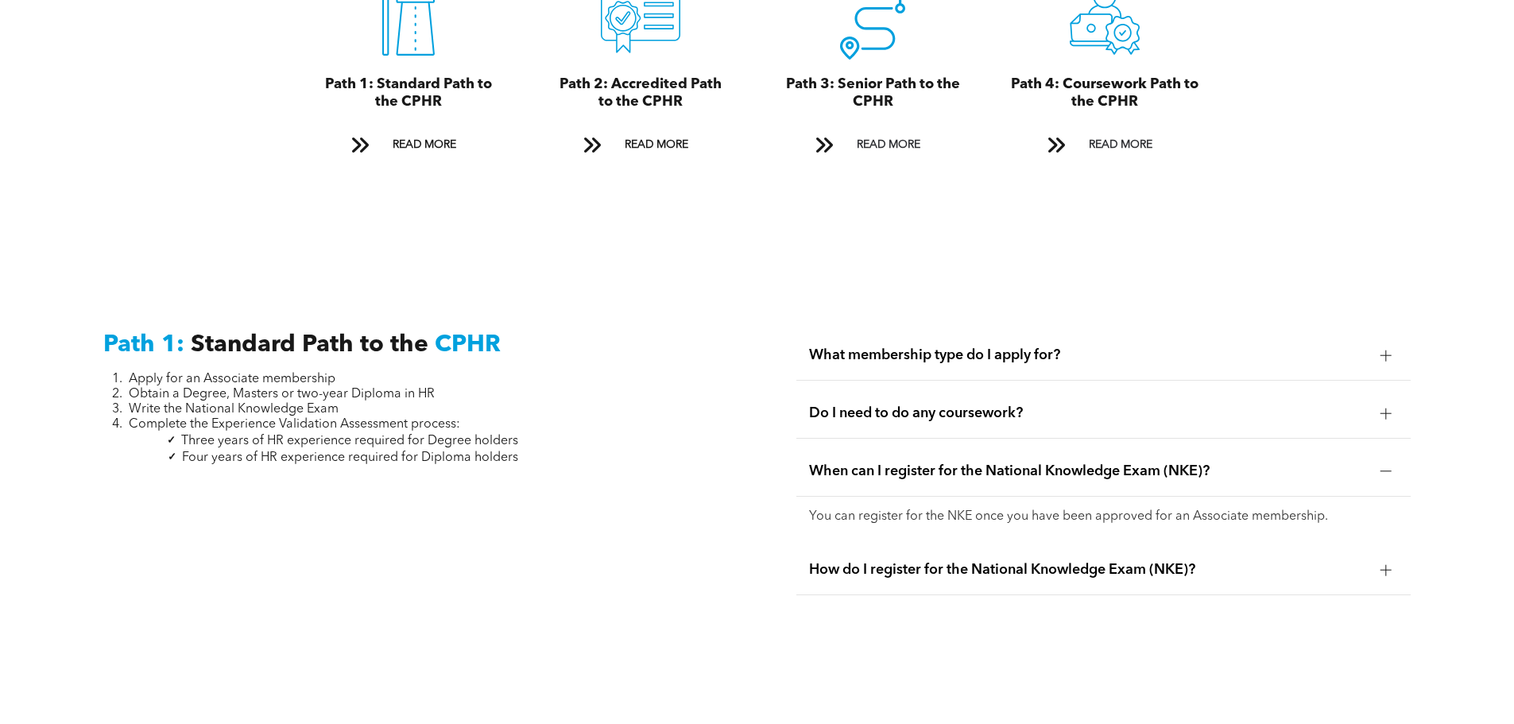
click at [940, 561] on span "How do I register for the National Knowledge Exam (NKE)?" at bounding box center [1088, 569] width 559 height 17
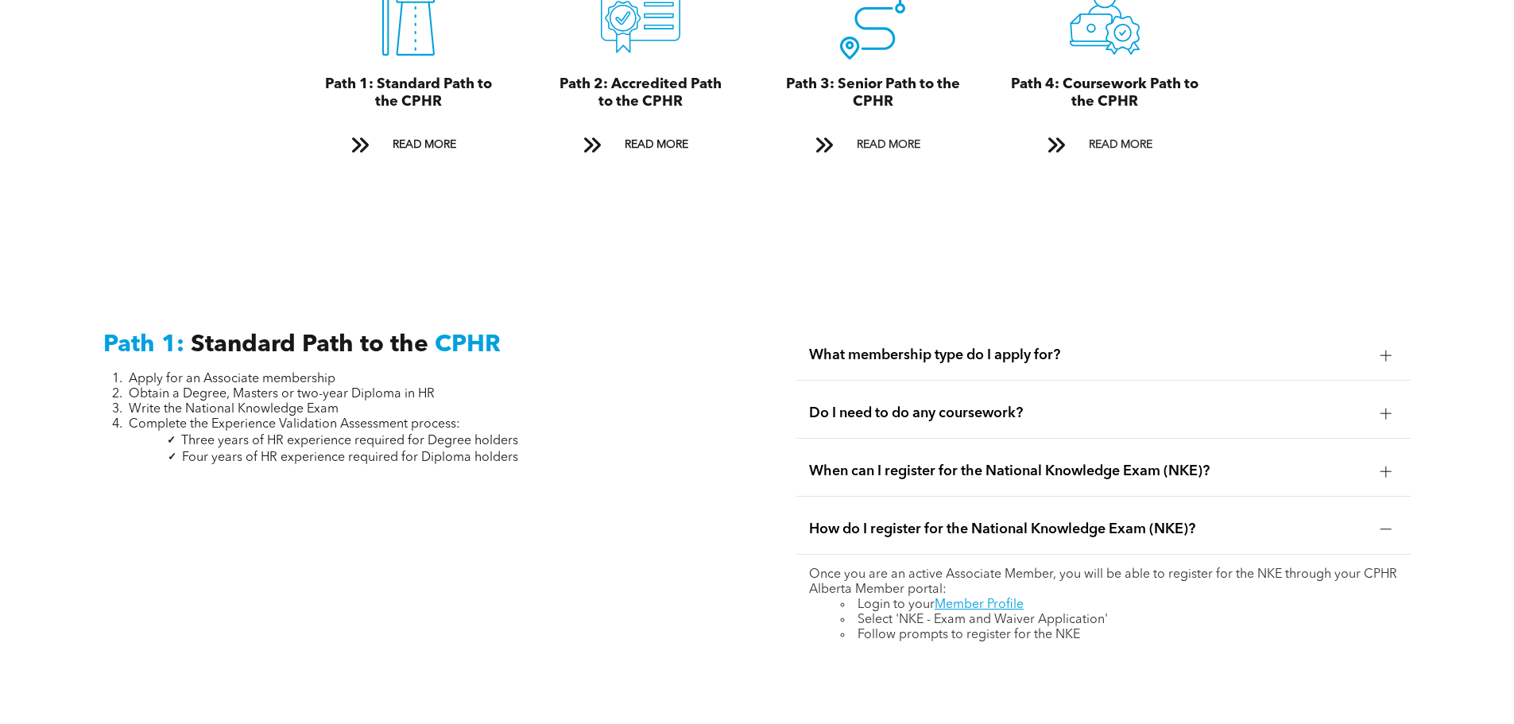
click at [964, 523] on div "How do I register for the National Knowledge Exam (NKE)?" at bounding box center [1103, 530] width 614 height 50
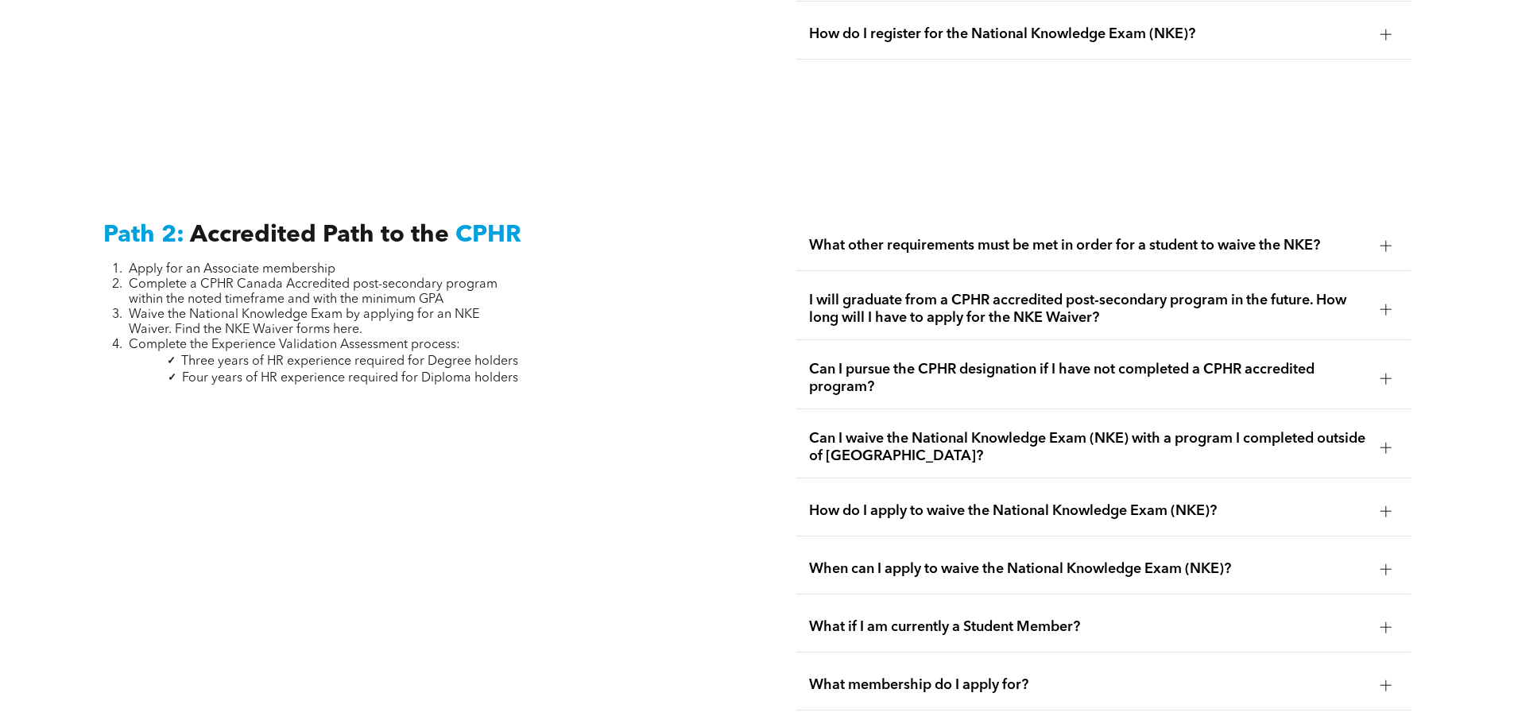
scroll to position [2530, 0]
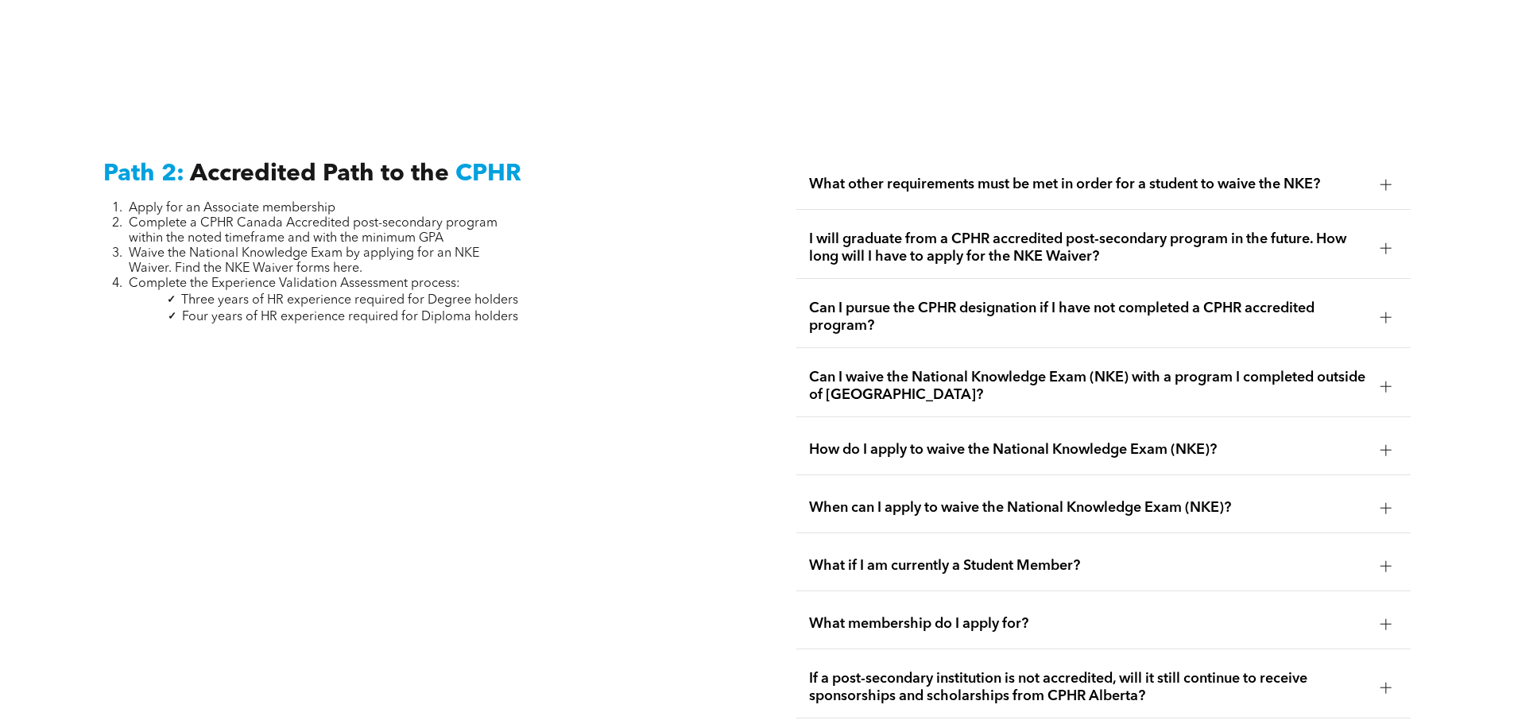
click at [977, 319] on div "Can I pursue the CPHR designation if I have not completed a CPHR accredited pro…" at bounding box center [1103, 317] width 614 height 61
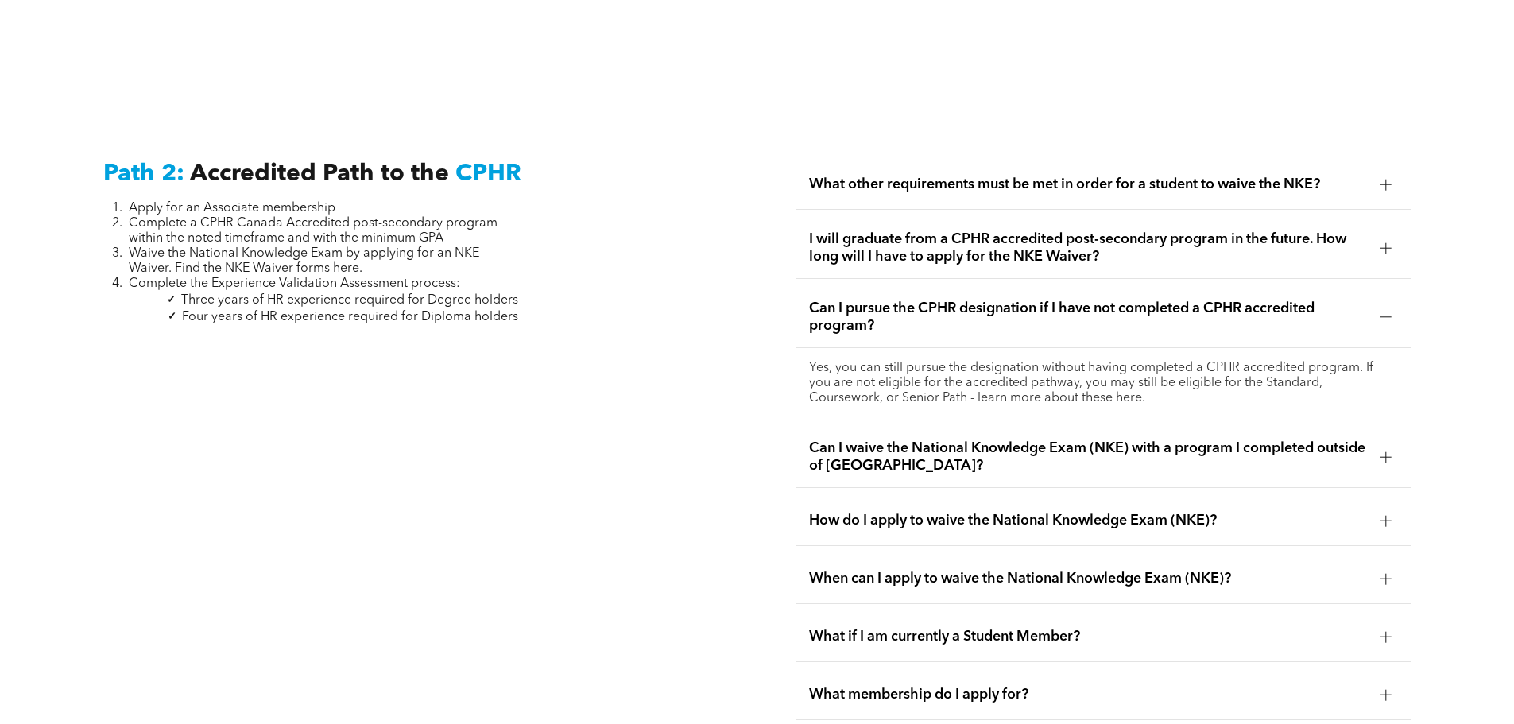
click at [977, 319] on div "Can I pursue the CPHR designation if I have not completed a CPHR accredited pro…" at bounding box center [1103, 317] width 614 height 61
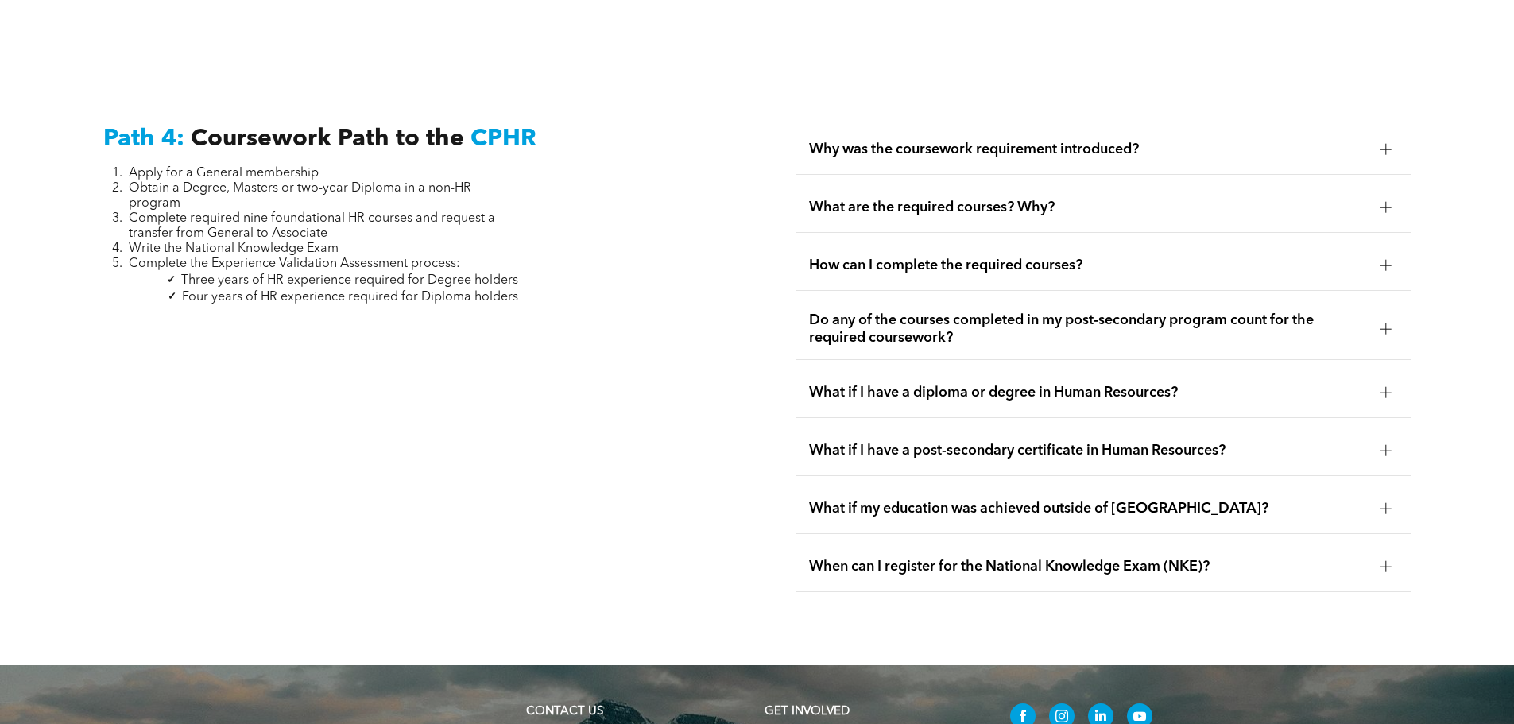
scroll to position [4675, 0]
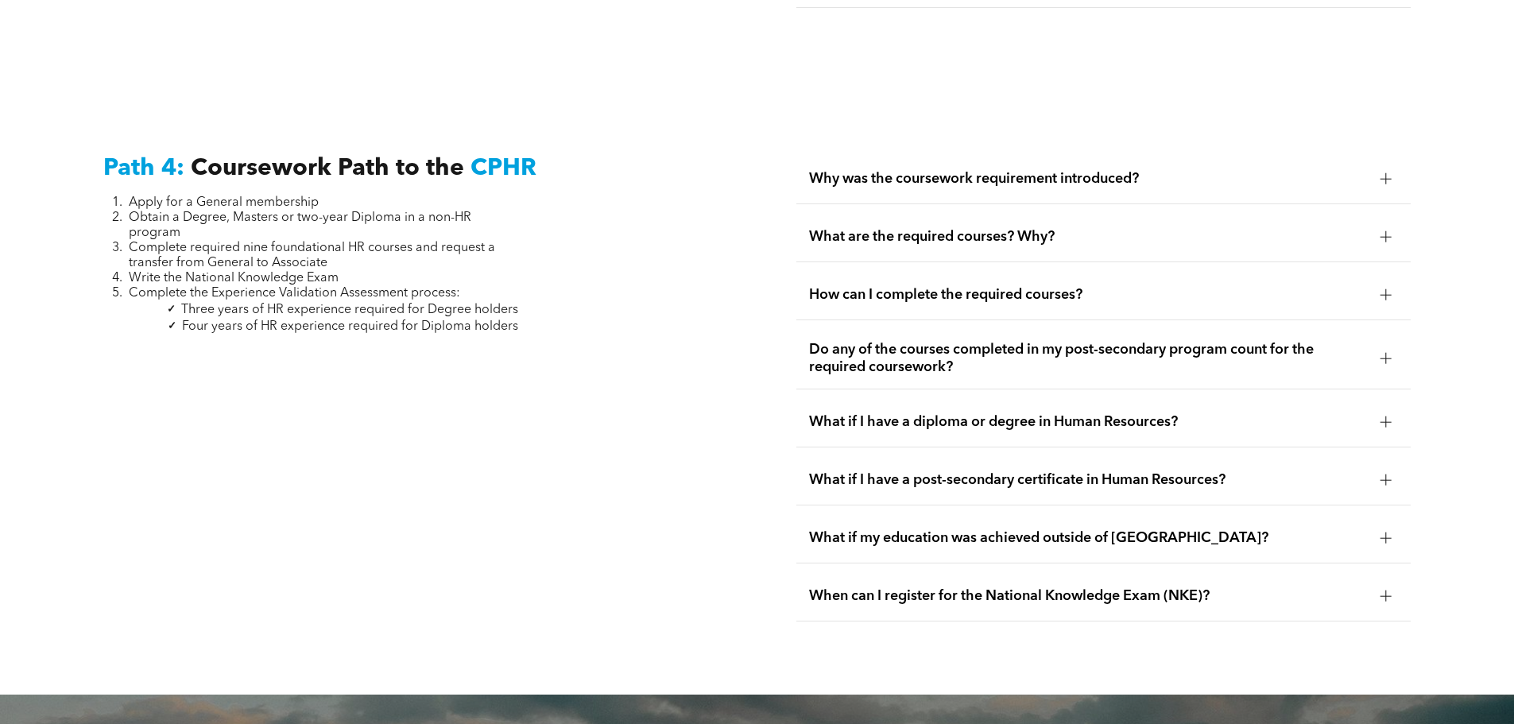
click at [970, 455] on div "What if I have a post-secondary certificate in Human Resources?" at bounding box center [1103, 480] width 614 height 50
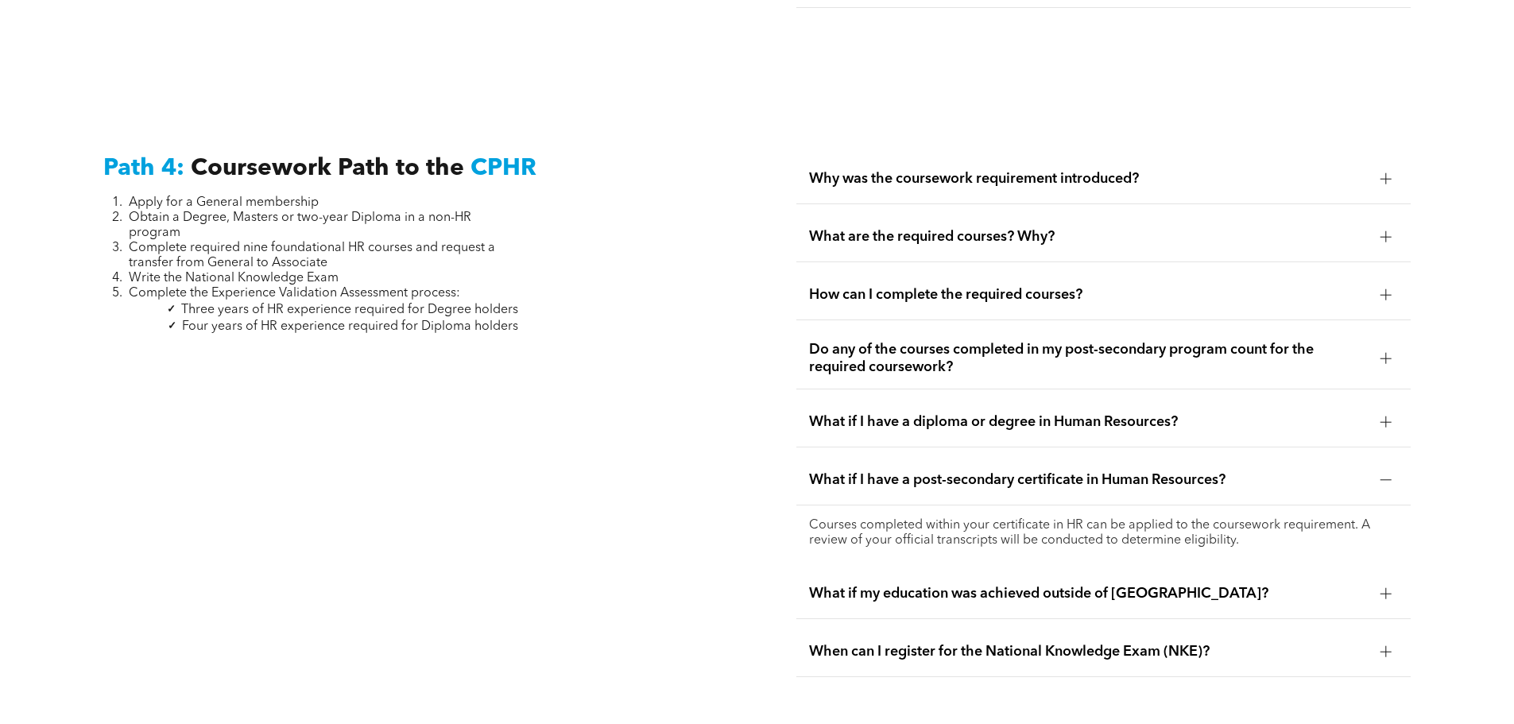
click at [999, 341] on span "Do any of the courses completed in my post-secondary program count for the requ…" at bounding box center [1088, 358] width 559 height 35
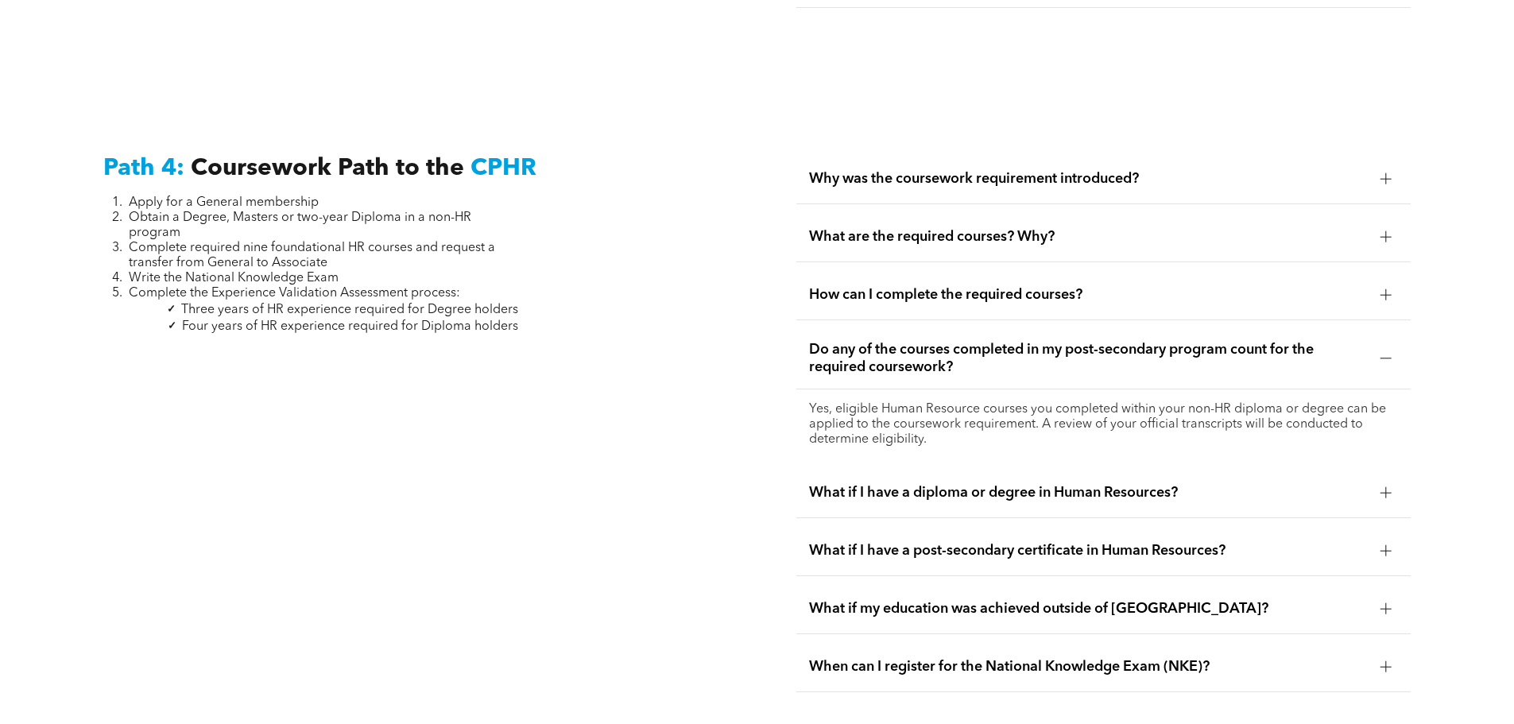
click at [1043, 270] on div "How can I complete the required courses?" at bounding box center [1103, 295] width 614 height 50
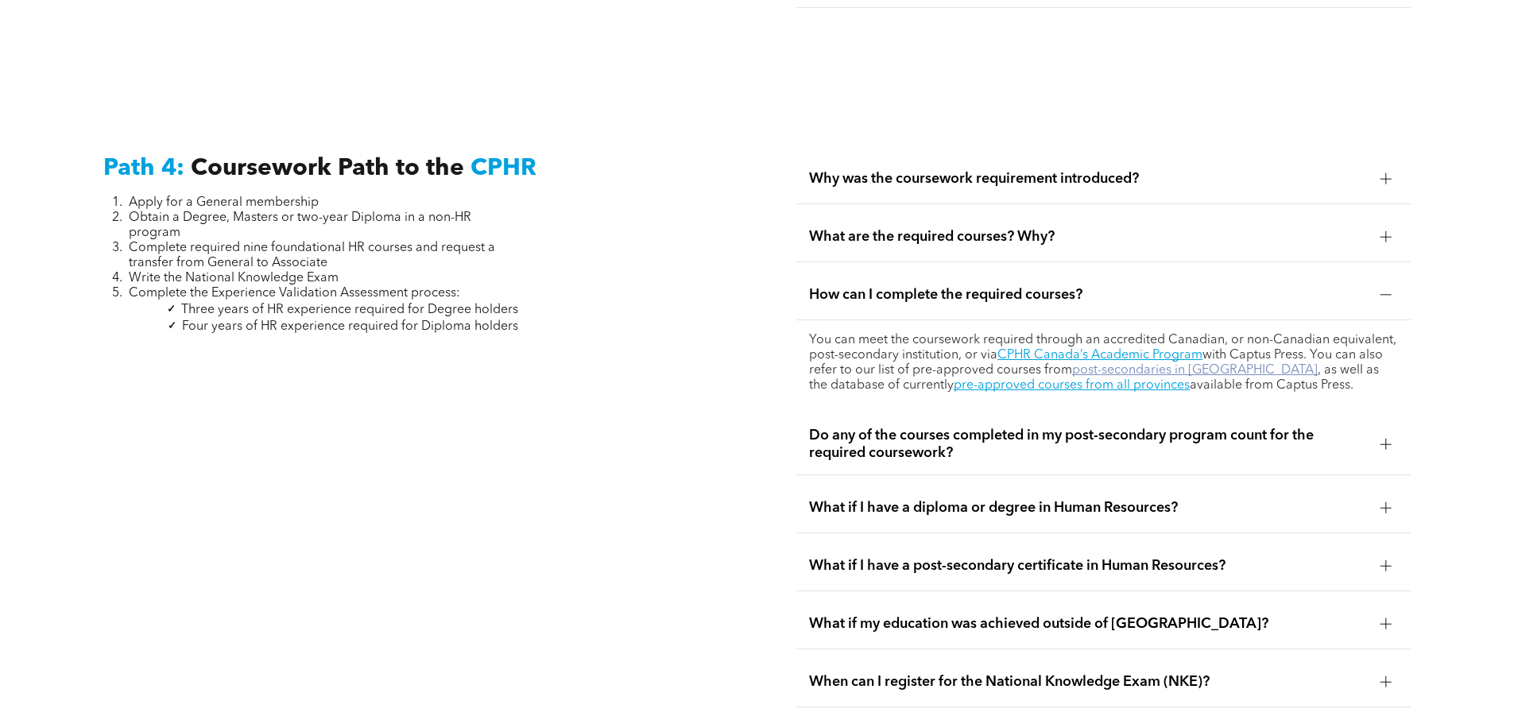
click at [1143, 364] on link "post-secondaries in Alberta" at bounding box center [1195, 370] width 246 height 13
